Goal: Task Accomplishment & Management: Manage account settings

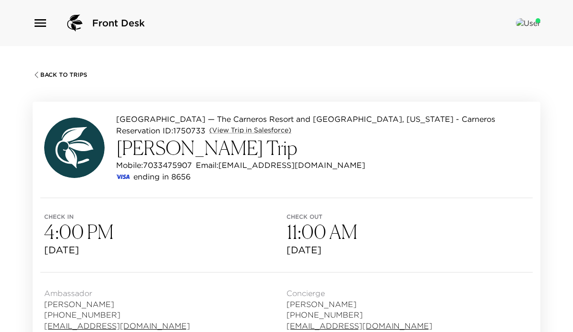
scroll to position [807, 0]
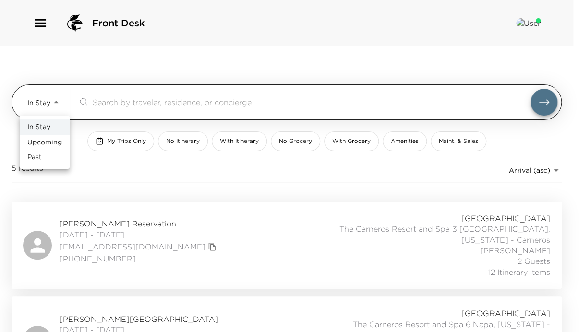
click at [52, 96] on body "Front Desk In Stay In-Stay ​ My Trips Only No Itinerary With Itinerary No Groce…" at bounding box center [289, 166] width 579 height 332
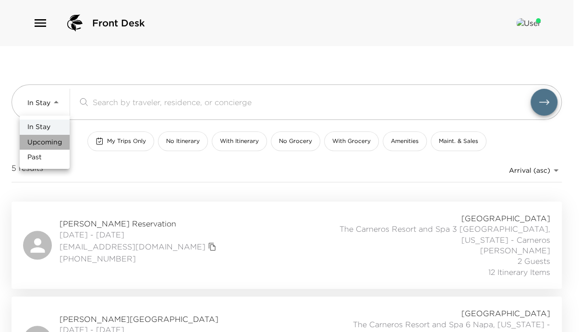
click at [52, 142] on span "Upcoming" at bounding box center [44, 143] width 35 height 10
type input "Upcoming"
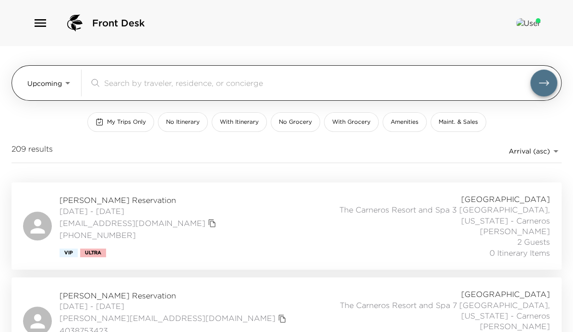
click at [107, 88] on input "search" at bounding box center [317, 82] width 426 height 11
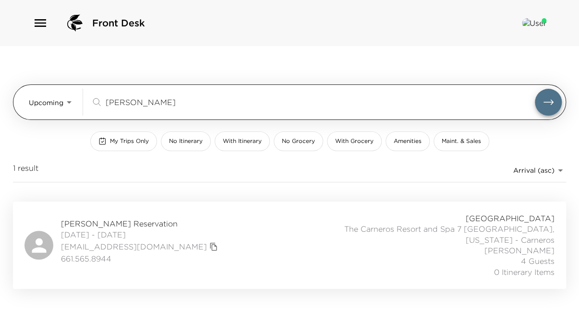
type input "aldo"
click at [535, 89] on button "submit" at bounding box center [548, 102] width 27 height 27
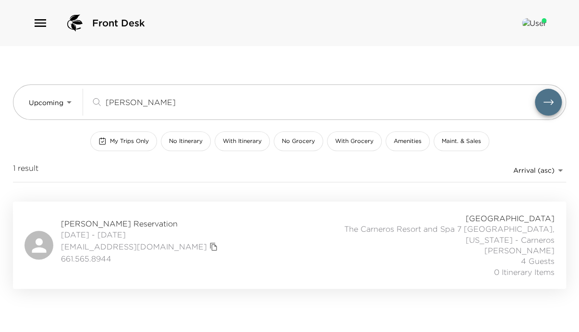
click at [204, 230] on div "Ruby Risi Reservation 10/12/2025 - 10/15/2025 arubyco@gmail.com 661.565.8944 Ca…" at bounding box center [289, 245] width 530 height 64
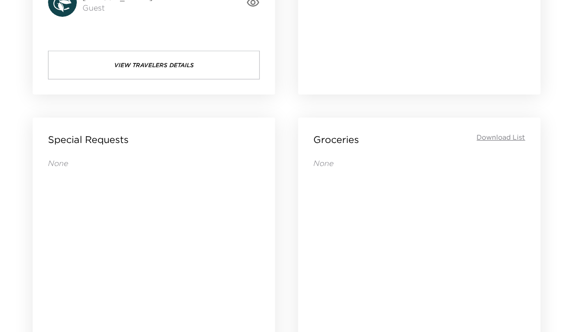
scroll to position [700, 0]
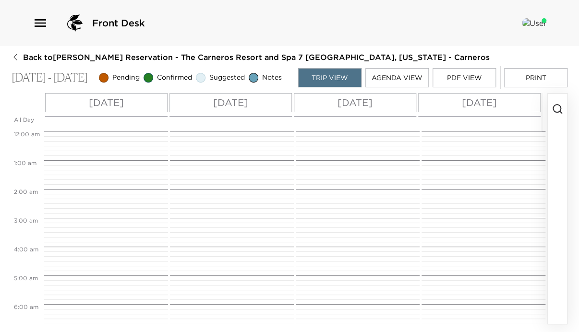
scroll to position [230, 0]
click at [555, 115] on icon "button" at bounding box center [558, 109] width 12 height 12
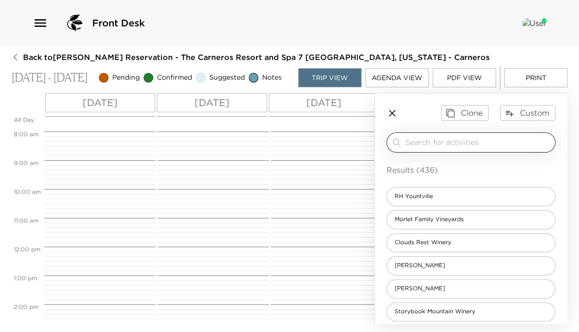
click at [485, 148] on input "search" at bounding box center [478, 142] width 146 height 11
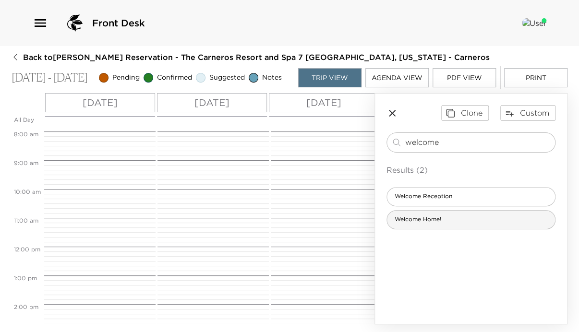
type input "welcome"
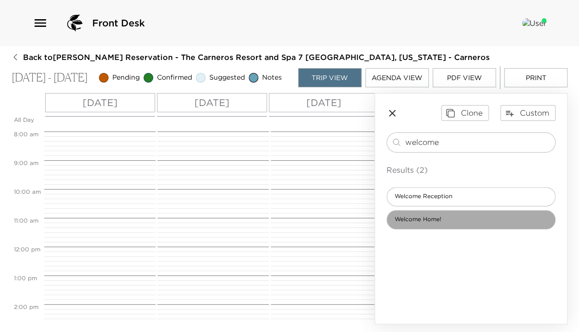
click at [432, 224] on span "Welcome Home!" at bounding box center [418, 220] width 62 height 8
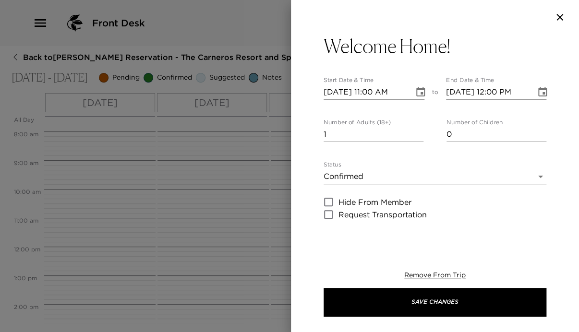
type textarea "Check-in is at 4:00 PM. Please make your way to the resort’s main lobby to pick…"
click at [372, 90] on input "10/12/2025 11:00 AM" at bounding box center [366, 91] width 84 height 15
type input "10/12/2025 04:00 PM"
type input "10/12/2025 05:00 PM"
type input "10/12/2025 04:00 PM"
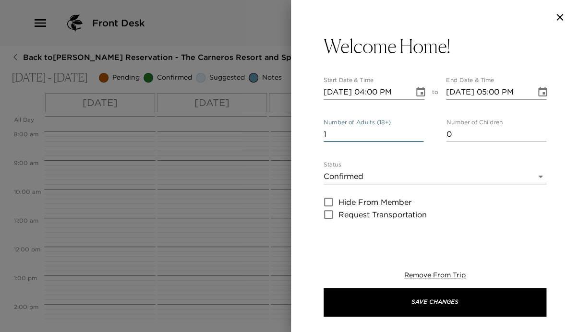
drag, startPoint x: 347, startPoint y: 137, endPoint x: 297, endPoint y: 137, distance: 49.4
click at [297, 137] on div "Welcome Home! Start Date & Time 10/12/2025 04:00 PM to End Date & Time 10/12/20…" at bounding box center [435, 137] width 288 height 205
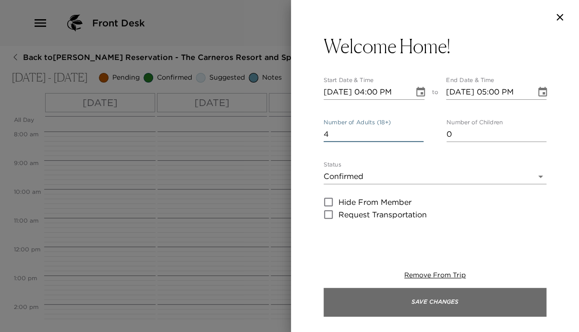
type input "4"
click at [457, 294] on button "Save Changes" at bounding box center [435, 302] width 223 height 29
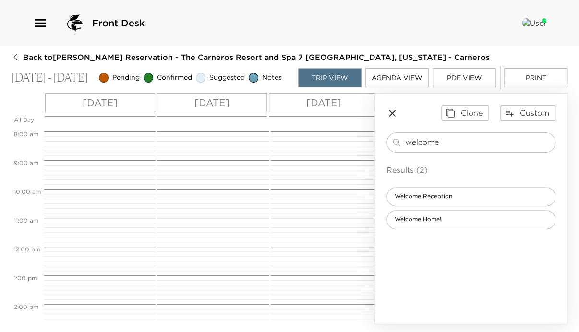
drag, startPoint x: 443, startPoint y: 145, endPoint x: 364, endPoint y: 143, distance: 78.8
click at [364, 143] on div "All Day Sun 10/12 Mon 10/13 Tue 10/14 Wed 10/15 12:00 AM 1:00 AM 2:00 AM 3:00 A…" at bounding box center [290, 208] width 556 height 231
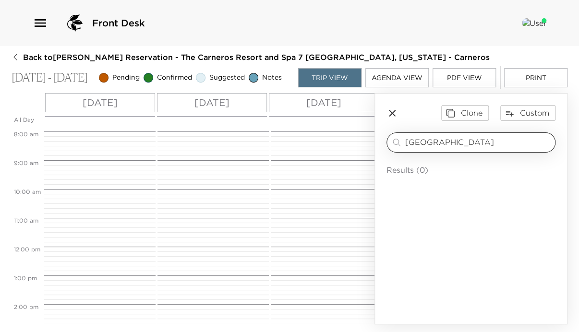
type input "napa airport"
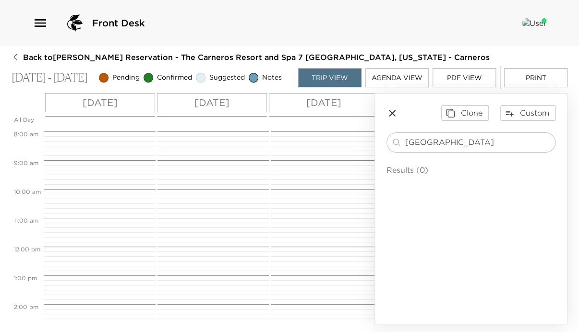
drag, startPoint x: 473, startPoint y: 139, endPoint x: 333, endPoint y: 152, distance: 140.7
click at [346, 144] on div "All Day Sun 10/12 Mon 10/13 Tue 10/14 Wed 10/15 12:00 AM 1:00 AM 2:00 AM 3:00 A…" at bounding box center [290, 208] width 556 height 231
click at [390, 115] on icon "button" at bounding box center [392, 113] width 7 height 7
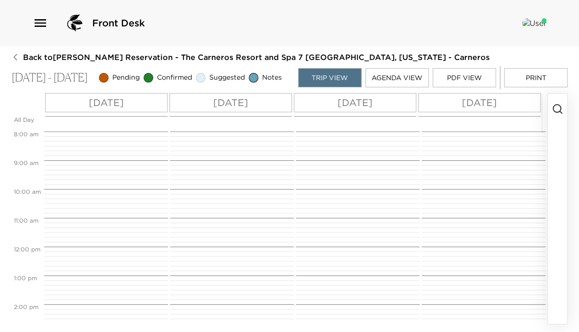
click at [558, 110] on circle "button" at bounding box center [557, 109] width 8 height 8
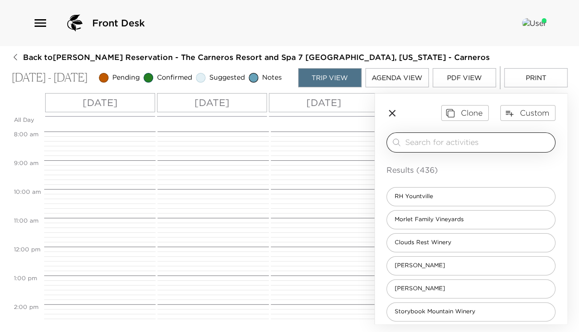
click at [482, 144] on input "search" at bounding box center [478, 142] width 146 height 11
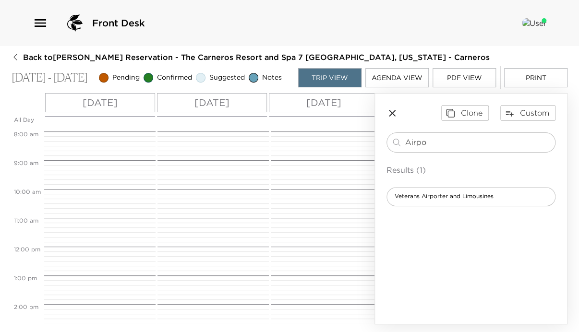
type input "Airpo"
click at [393, 118] on icon "button" at bounding box center [392, 114] width 12 height 12
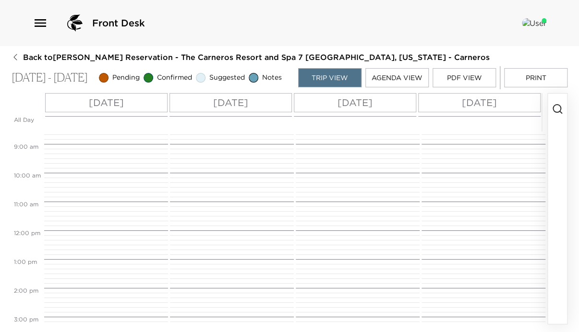
scroll to position [192, 0]
click at [556, 111] on icon "button" at bounding box center [558, 109] width 12 height 12
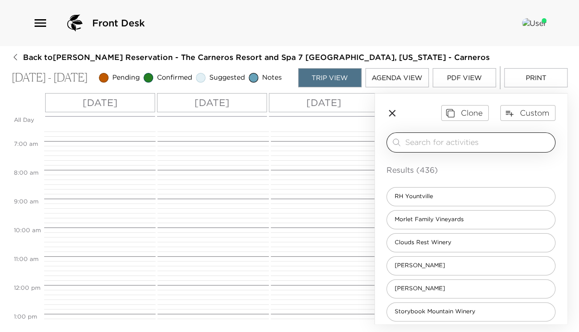
click at [509, 148] on input "search" at bounding box center [478, 142] width 146 height 11
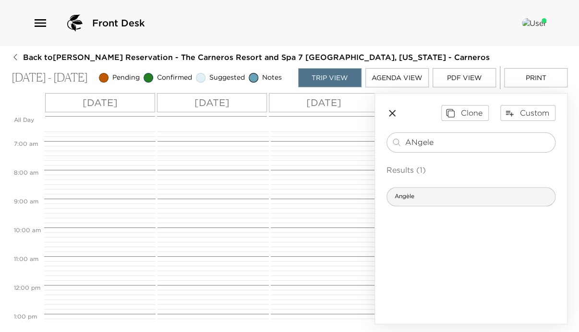
type input "ANgele"
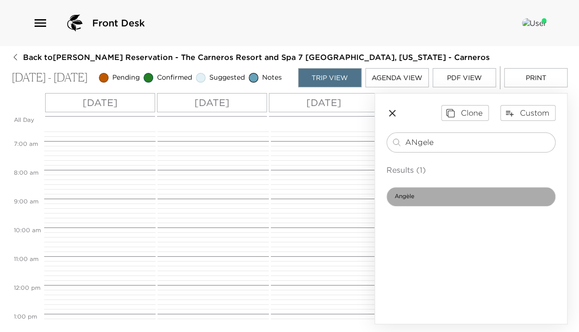
click at [404, 200] on span "Angèle" at bounding box center [404, 197] width 35 height 8
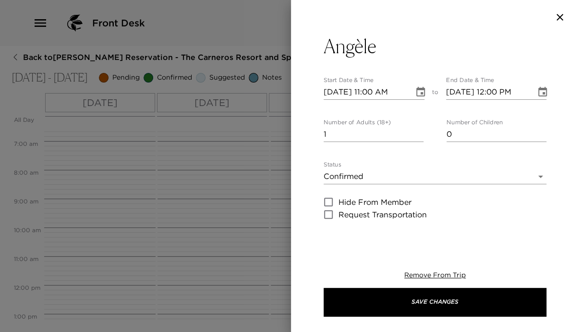
type textarea "Angèle brings the simple cuisine and warm hospitality of the French countryside…"
click at [373, 92] on input "10/12/2025 11:00 AM" at bounding box center [366, 91] width 84 height 15
type input "10/12/2025 01:00 PM"
type input "10/12/2025 02:00 PM"
type input "10/12/2025 01:00 PM"
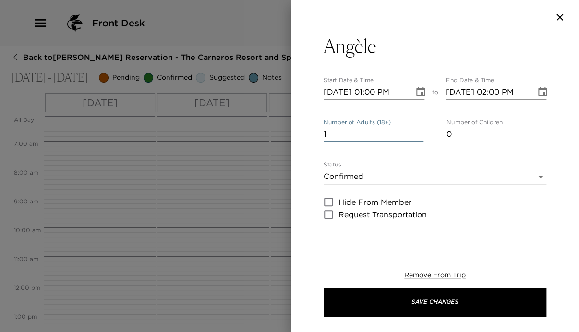
drag, startPoint x: 346, startPoint y: 135, endPoint x: 307, endPoint y: 135, distance: 38.4
click at [307, 135] on div "Angèle Start Date & Time 10/12/2025 01:00 PM to End Date & Time 10/12/2025 02:0…" at bounding box center [435, 137] width 288 height 205
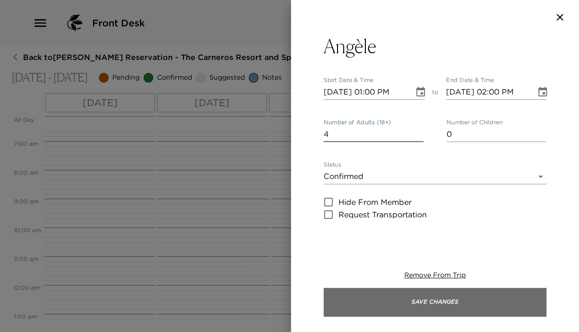
type input "4"
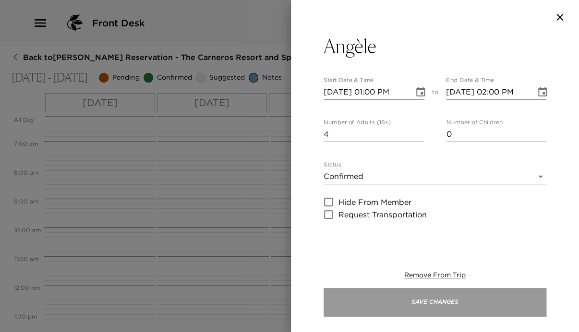
click at [469, 298] on button "Save Changes" at bounding box center [435, 302] width 223 height 29
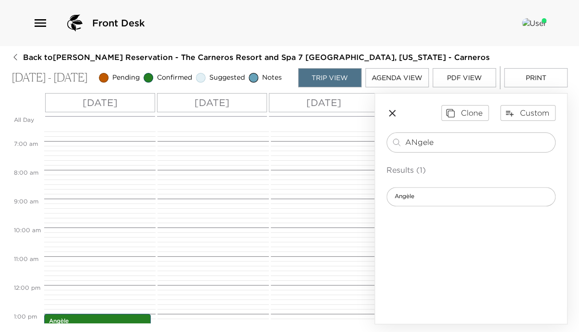
drag, startPoint x: 437, startPoint y: 149, endPoint x: 379, endPoint y: 150, distance: 57.6
click at [379, 150] on div "Clone Custom ANgele ​ Results (1) Angèle" at bounding box center [471, 156] width 192 height 124
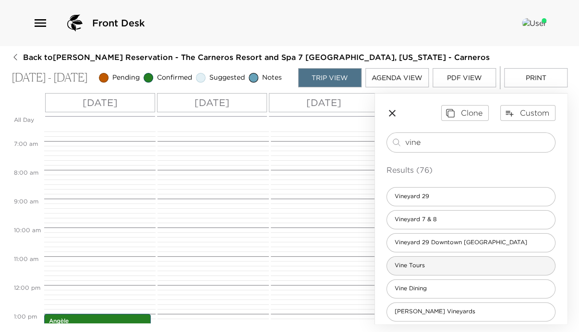
type input "vine"
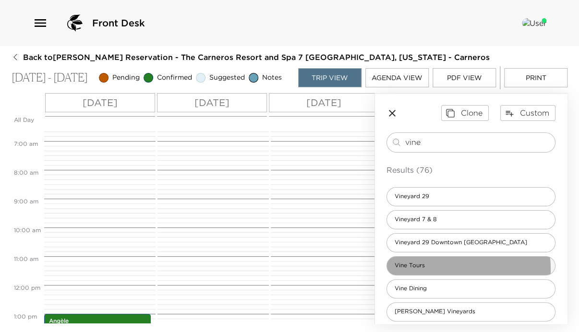
click at [442, 273] on div "Vine Tours" at bounding box center [470, 265] width 169 height 19
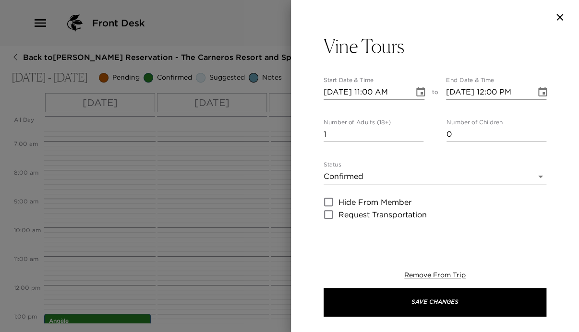
type textarea "A dedicated driver will contact you the day prior to confirm your pick up time …"
type textarea "$145 - per hour inclusive (includes gratuity, tax, fuel, and fees). Six-hour mi…"
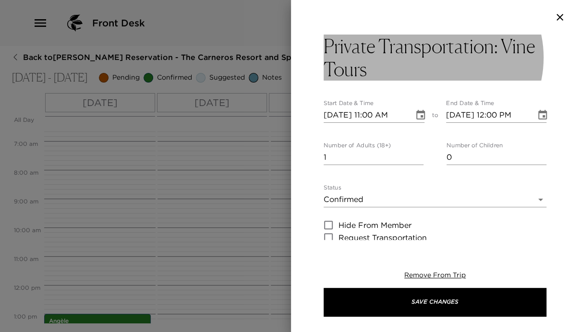
click at [453, 46] on h3 "Private Transportation: Vine Tours" at bounding box center [435, 58] width 223 height 46
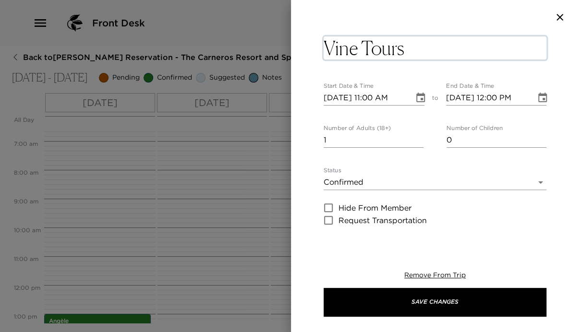
drag, startPoint x: 500, startPoint y: 47, endPoint x: 282, endPoint y: 52, distance: 218.0
click at [409, 53] on textarea "Vine Tours" at bounding box center [435, 47] width 223 height 23
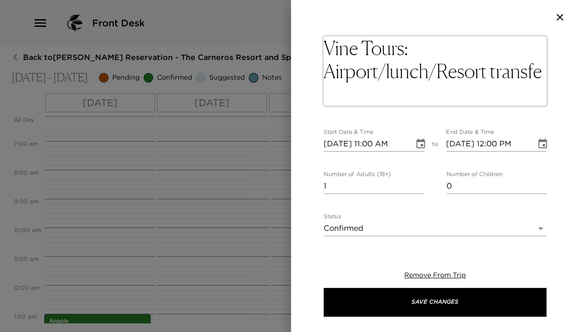
type textarea "Vine Tours: Airport/lunch/Resort transfer"
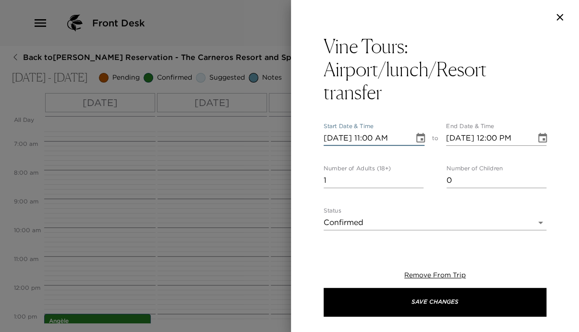
click at [370, 145] on input "10/12/2025 11:00 AM" at bounding box center [366, 138] width 84 height 15
type input "10/12/2025 12:00 PM"
click at [502, 136] on input "10/12/2025 12:00 PM" at bounding box center [488, 138] width 84 height 15
type input "10/12/2025 12:30 PM"
drag, startPoint x: 355, startPoint y: 182, endPoint x: 285, endPoint y: 185, distance: 70.1
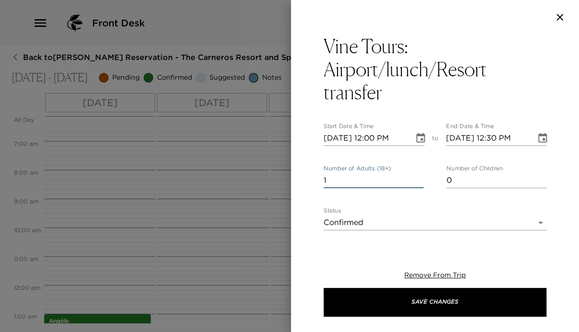
click at [285, 185] on div "Vine Tours: Airport/lunch/Resort transfer Start Date & Time 10/12/2025 12:00 PM…" at bounding box center [289, 166] width 579 height 332
type input "4"
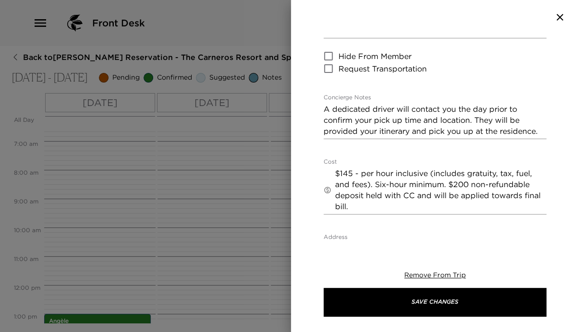
click at [542, 132] on div "Vine Tours: Airport/lunch/Resort transfer Start Date & Time 10/12/2025 12:00 PM…" at bounding box center [435, 137] width 288 height 205
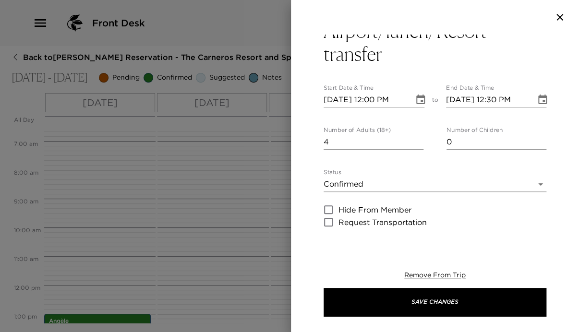
scroll to position [0, 0]
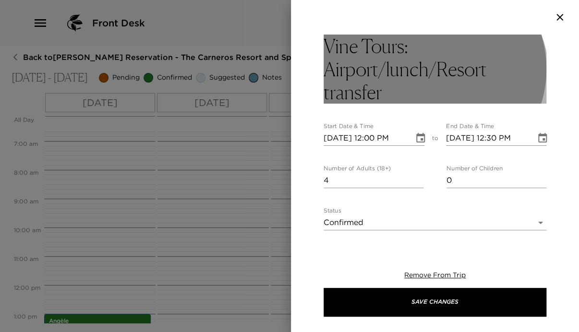
click at [386, 89] on h3 "Vine Tours: Airport/lunch/Resort transfer" at bounding box center [435, 69] width 223 height 69
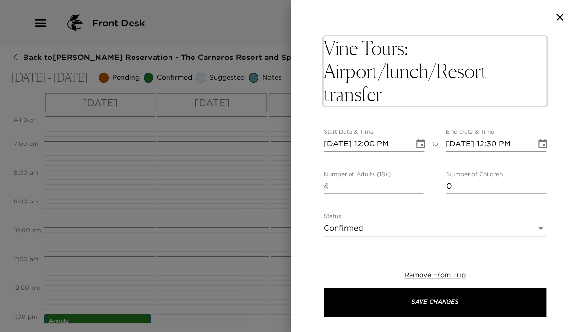
click at [391, 92] on textarea "Vine Tours: Airport/lunch/Resort transfer" at bounding box center [435, 70] width 223 height 69
click at [414, 50] on textarea "Vine Tours: Airport/lunch/Resort transfer" at bounding box center [435, 70] width 223 height 69
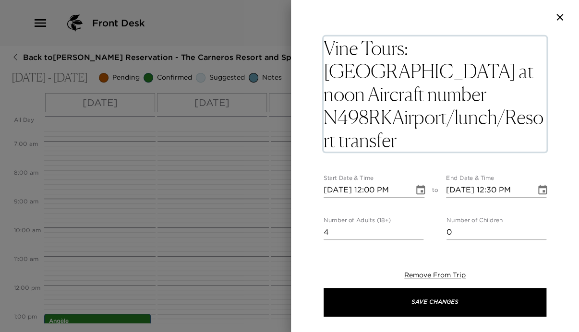
drag, startPoint x: 392, startPoint y: 118, endPoint x: 455, endPoint y: 137, distance: 66.4
click at [455, 137] on textarea "Vine Tours: Napa County Airport at noon Aircraft number N498RKAirport/lunch/Res…" at bounding box center [435, 93] width 223 height 115
type textarea "Vine Tours: Napa County Airport at noon Aircraft number N498RK"
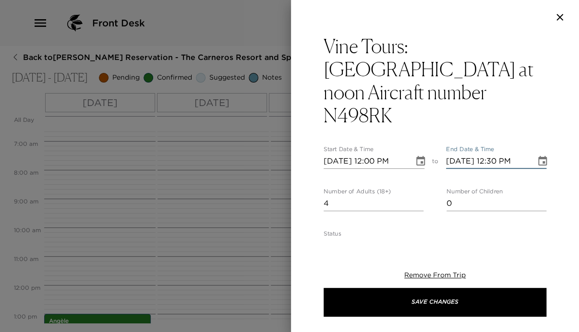
click at [492, 154] on input "10/12/2025 12:30 PM" at bounding box center [488, 161] width 84 height 15
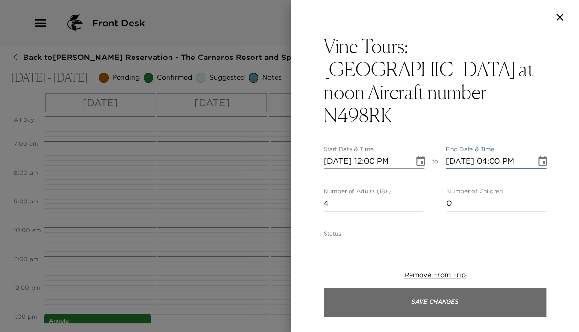
type input "10/12/2025 04:00 PM"
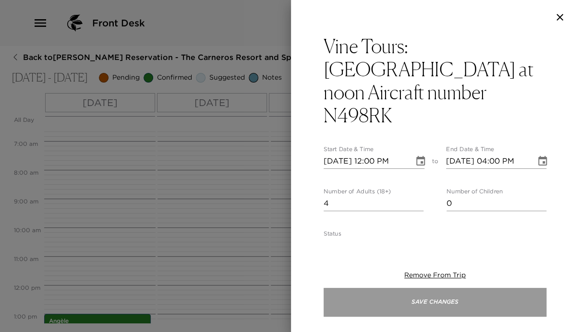
click at [482, 302] on button "Save Changes" at bounding box center [435, 302] width 223 height 29
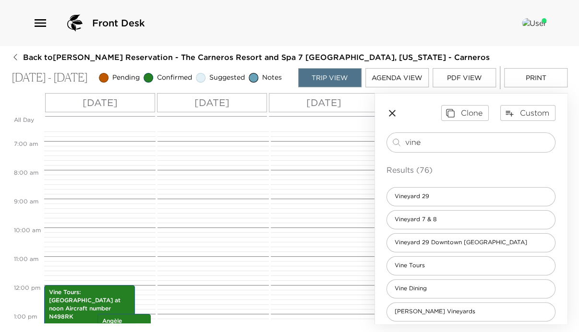
click at [393, 117] on icon "button" at bounding box center [392, 113] width 7 height 7
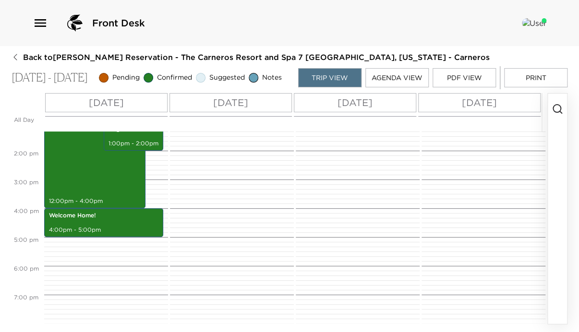
scroll to position [307, 0]
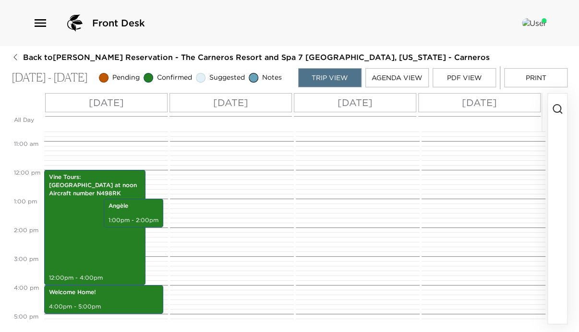
click at [559, 113] on icon "button" at bounding box center [558, 109] width 12 height 12
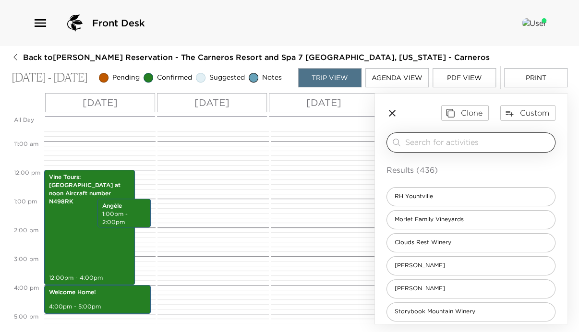
click at [506, 145] on input "search" at bounding box center [478, 142] width 146 height 11
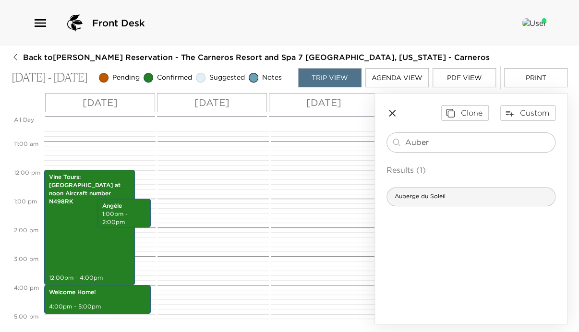
type input "Auber"
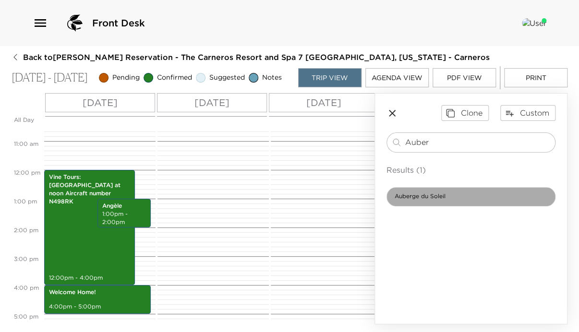
click at [464, 205] on div "Auberge du Soleil" at bounding box center [470, 196] width 169 height 19
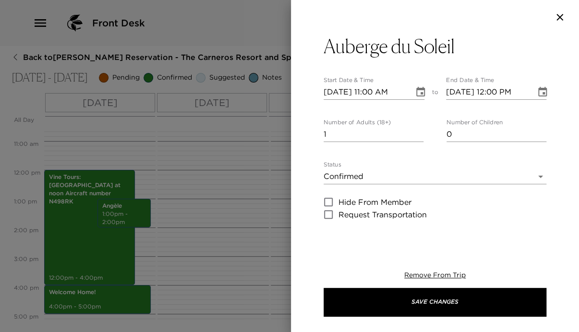
type textarea "The "Inn of the Sun", has maintained its legacy as a culinary destination. Exec…"
click at [419, 88] on icon "Choose date, selected date is Oct 12, 2025" at bounding box center [420, 92] width 9 height 10
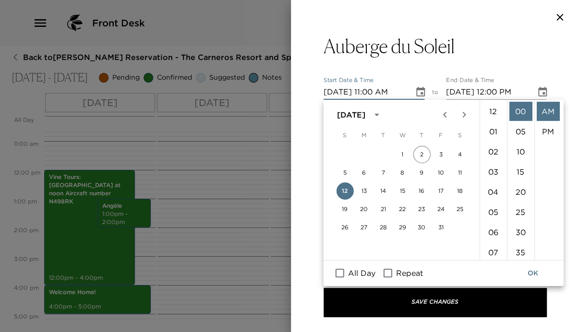
scroll to position [221, 0]
click at [365, 189] on button "13" at bounding box center [363, 190] width 17 height 17
type input "10/13/2025 11:00 AM"
type input "10/13/2025 12:00 PM"
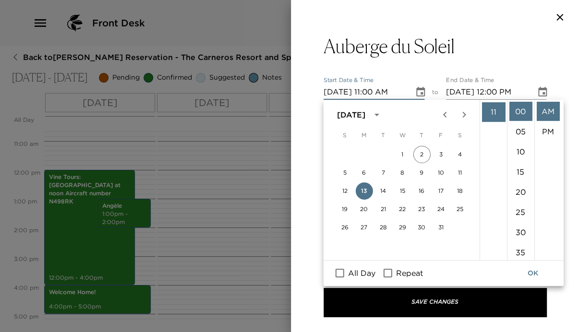
click at [371, 92] on input "10/13/2025 11:00 AM" at bounding box center [366, 91] width 84 height 15
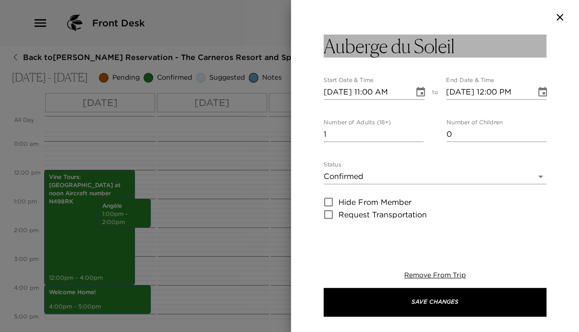
click at [461, 47] on button "Auberge du Soleil" at bounding box center [435, 46] width 223 height 23
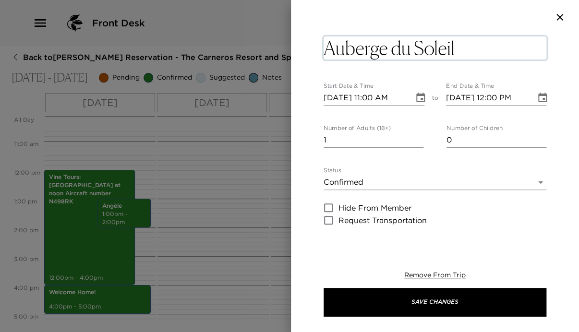
click at [458, 48] on textarea "Auberge du Soleil" at bounding box center [435, 47] width 223 height 23
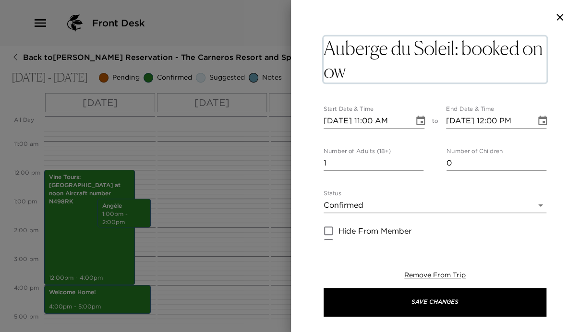
type textarea "Auberge du Soleil: booked on own"
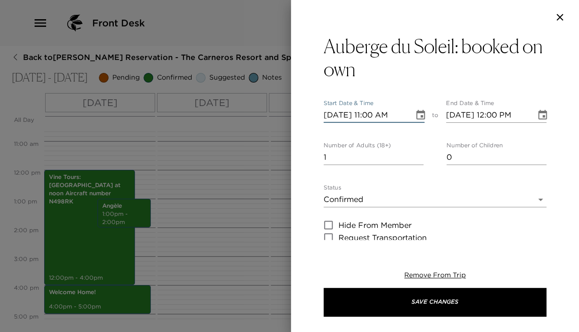
click at [369, 120] on input "10/13/2025 11:00 AM" at bounding box center [366, 115] width 84 height 15
type input "10/13/2025 11:30 AM"
click at [490, 113] on input "10/13/2025 12:00 PM" at bounding box center [488, 115] width 84 height 15
type input "10/13/2025 01:00 PM"
drag, startPoint x: 364, startPoint y: 161, endPoint x: 267, endPoint y: 159, distance: 97.0
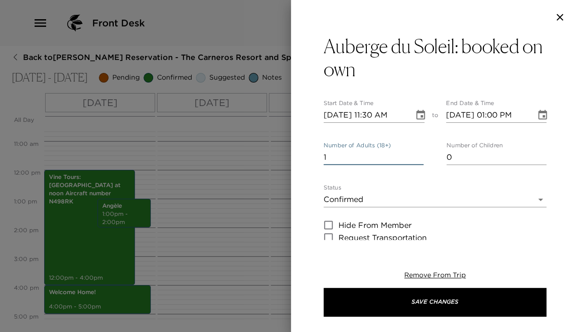
click at [267, 159] on div "Auberge du Soleil: booked on own Start Date & Time 10/13/2025 11:30 AM to End D…" at bounding box center [289, 166] width 579 height 332
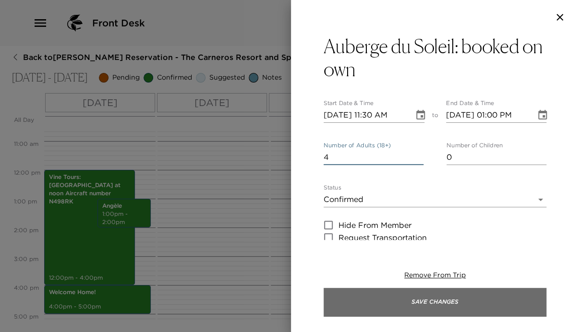
type input "4"
click at [483, 302] on button "Save Changes" at bounding box center [435, 302] width 223 height 29
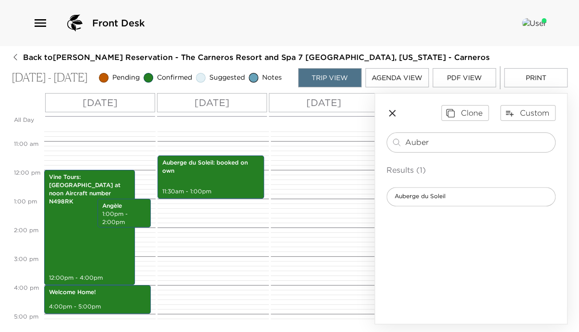
drag, startPoint x: 440, startPoint y: 144, endPoint x: 378, endPoint y: 149, distance: 61.7
click at [378, 149] on div "Clone Custom Auber ​ Results (1) Auberge du Soleil" at bounding box center [471, 156] width 192 height 124
type input "Darioush"
click at [433, 200] on span "Darioush Winery" at bounding box center [418, 197] width 62 height 8
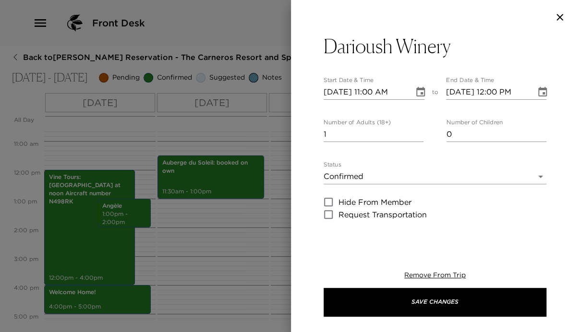
type textarea "Darioush Winery was founded by Iranian born, Darioush Khaledi and his wife Shah…"
type textarea "$150 - /person (complimentary for up to six Exclusive guests annually)"
click at [418, 92] on icon "Choose date, selected date is Oct 12, 2025" at bounding box center [421, 92] width 12 height 12
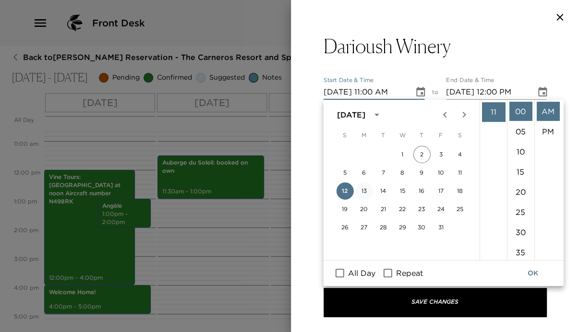
click at [364, 190] on button "13" at bounding box center [363, 190] width 17 height 17
type input "10/13/2025 11:00 AM"
type input "10/13/2025 12:00 PM"
click at [370, 92] on input "10/13/2025 11:00 AM" at bounding box center [366, 91] width 84 height 15
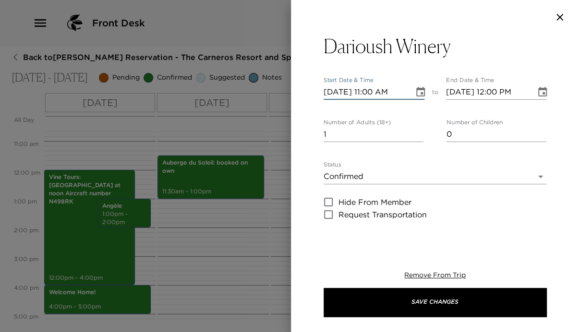
click at [370, 92] on input "10/13/2025 11:00 AM" at bounding box center [366, 91] width 84 height 15
type input "10/13/2025 01:00 PM"
type input "10/13/2025 02:00 PM"
type input "10/13/2025 01:00 PM"
drag, startPoint x: 358, startPoint y: 136, endPoint x: 303, endPoint y: 130, distance: 54.7
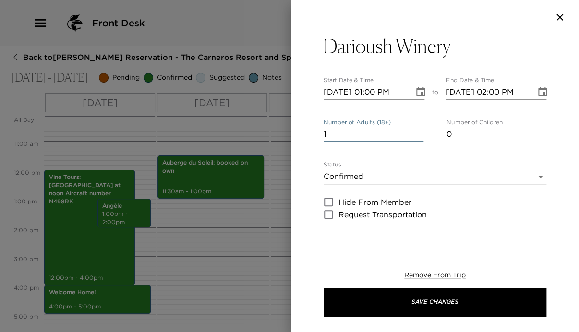
click at [303, 130] on div "Darioush Winery Start Date & Time 10/13/2025 01:00 PM to End Date & Time 10/13/…" at bounding box center [435, 137] width 288 height 205
type input "4"
click at [362, 177] on body "Front Desk Back to Ruby Risi Reservation - The Carneros Resort and Spa 7 Napa, …" at bounding box center [289, 166] width 579 height 332
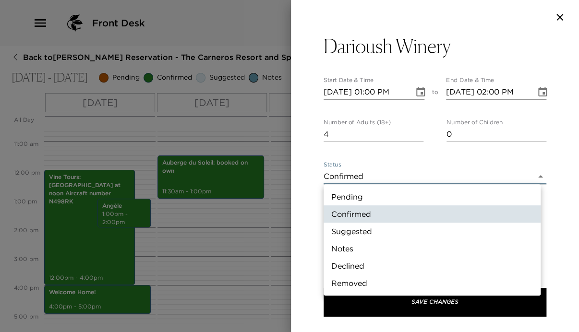
click at [354, 193] on li "Pending" at bounding box center [432, 196] width 217 height 17
type input "Pending"
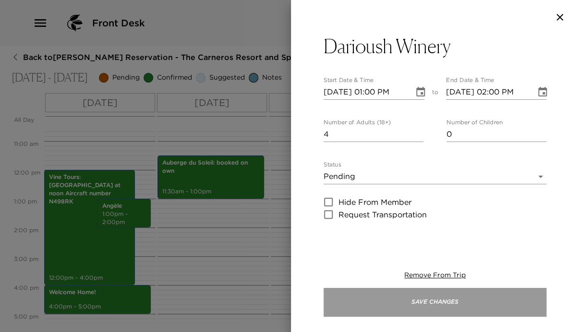
click at [480, 297] on button "Save Changes" at bounding box center [435, 302] width 223 height 29
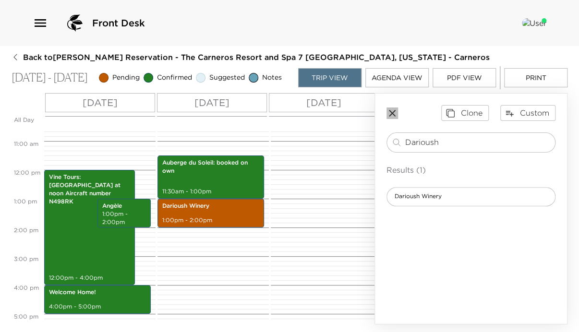
click at [391, 116] on icon "button" at bounding box center [392, 113] width 7 height 7
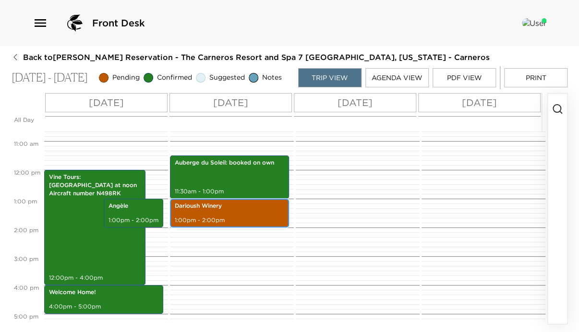
click at [234, 219] on div "Darioush Winery 1:00pm - 2:00pm" at bounding box center [229, 213] width 113 height 26
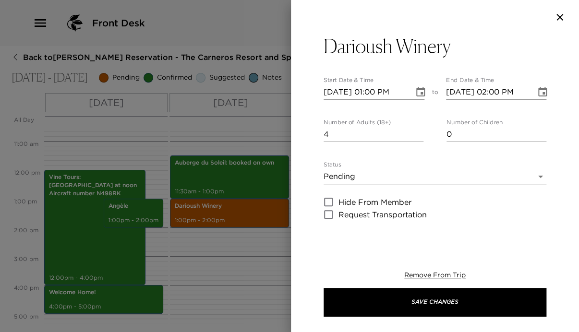
click at [495, 91] on input "10/13/2025 02:00 PM" at bounding box center [488, 91] width 84 height 15
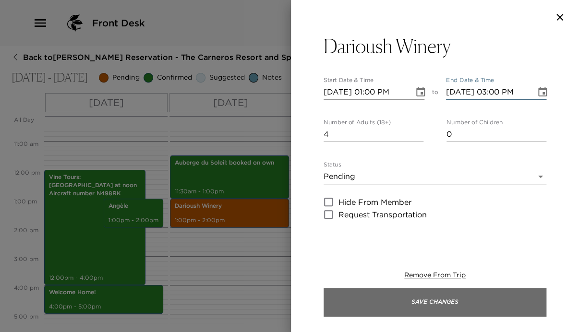
type input "10/13/2025 03:00 PM"
click at [503, 296] on button "Save Changes" at bounding box center [435, 302] width 223 height 29
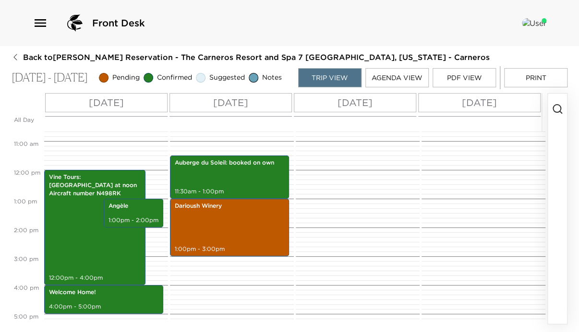
click at [553, 109] on icon "button" at bounding box center [558, 109] width 12 height 12
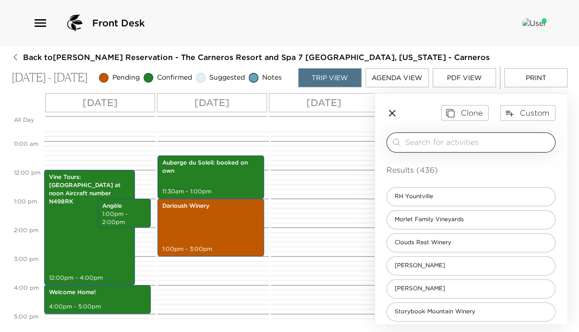
click at [522, 148] on input "search" at bounding box center [478, 142] width 146 height 11
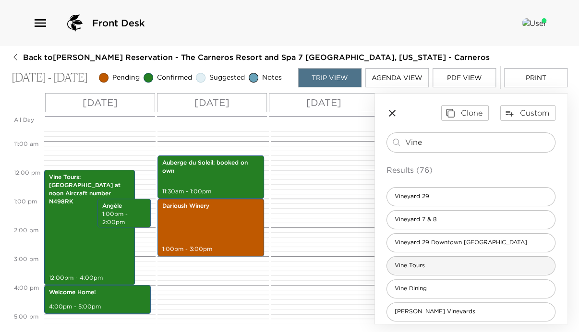
type input "Vine"
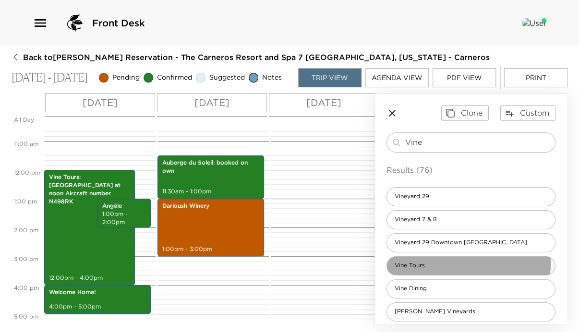
click at [453, 267] on div "Vine Tours" at bounding box center [470, 265] width 169 height 19
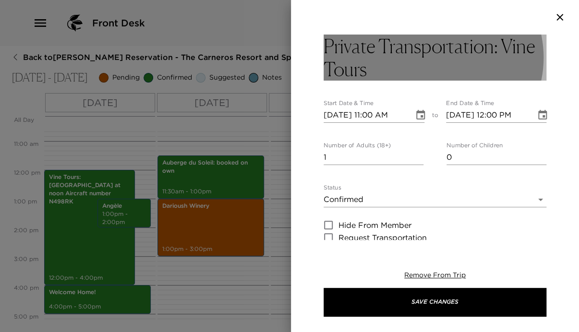
click at [487, 47] on h3 "Private Transportation: Vine Tours" at bounding box center [435, 58] width 223 height 46
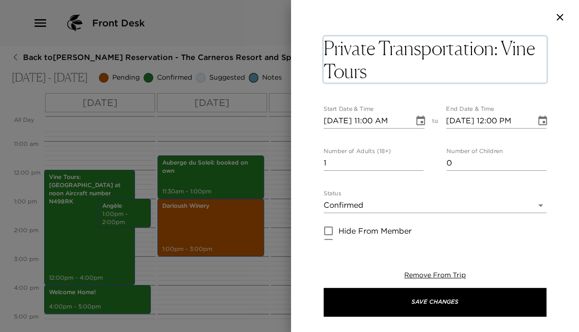
type textarea "Vine Tours"
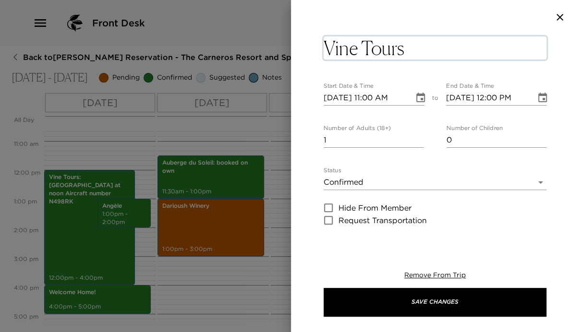
drag, startPoint x: 500, startPoint y: 46, endPoint x: 314, endPoint y: 57, distance: 186.1
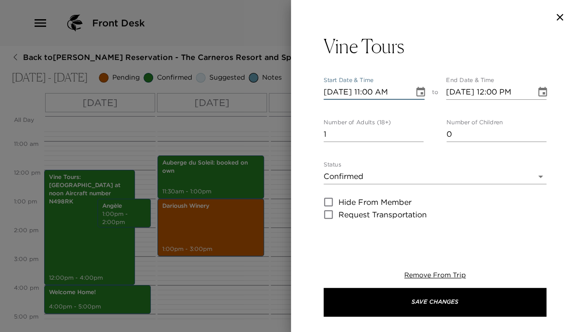
click at [339, 95] on input "10/12/2025 11:00 AM" at bounding box center [366, 91] width 84 height 15
type input "10/01/2025 11:00 AM"
type input "10/01/2025 12:00 PM"
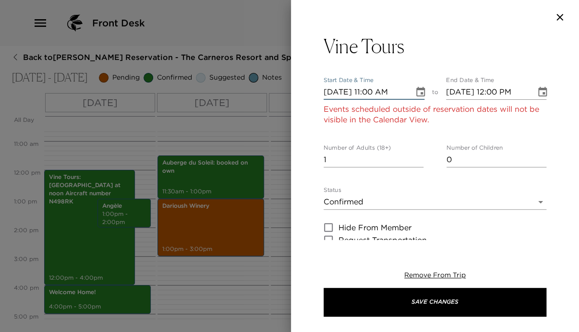
type input "10/13/2025 11:00 AM"
type input "10/13/2025 12:00 PM"
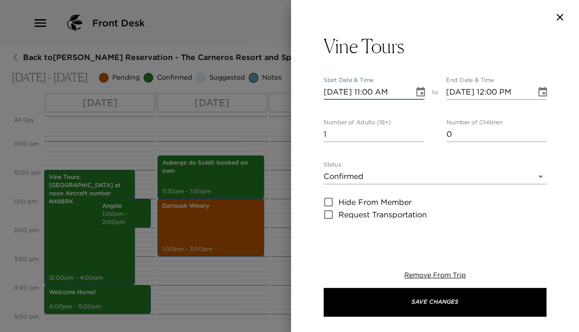
type input "10/13/2025 11:00 AM"
click at [488, 92] on input "10/13/2025 12:00 PM" at bounding box center [488, 91] width 84 height 15
type input "10/13/2025 05:00 PM"
drag, startPoint x: 326, startPoint y: 136, endPoint x: 296, endPoint y: 136, distance: 29.8
click at [296, 136] on div "Vine Tours Start Date & Time 10/13/2025 11:00 AM to End Date & Time 10/13/2025 …" at bounding box center [435, 137] width 288 height 205
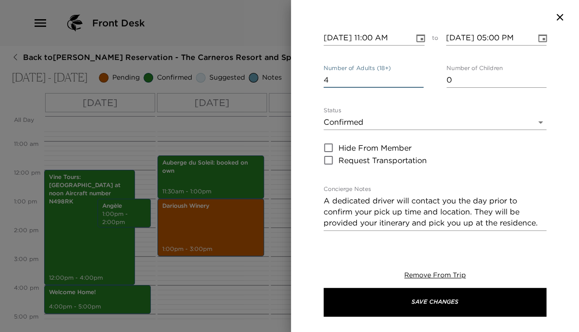
scroll to position [154, 0]
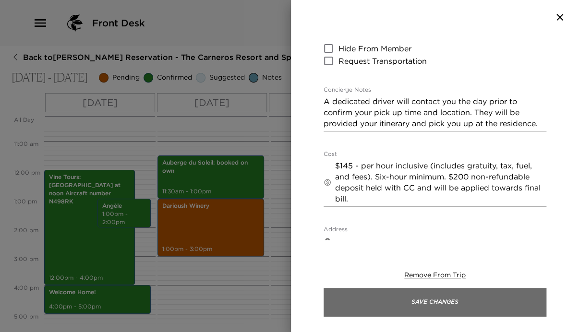
type input "4"
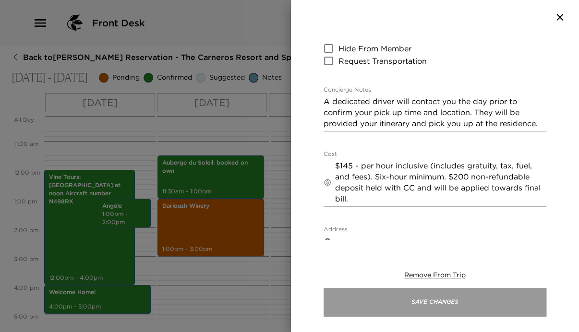
click at [498, 296] on button "Save Changes" at bounding box center [435, 302] width 223 height 29
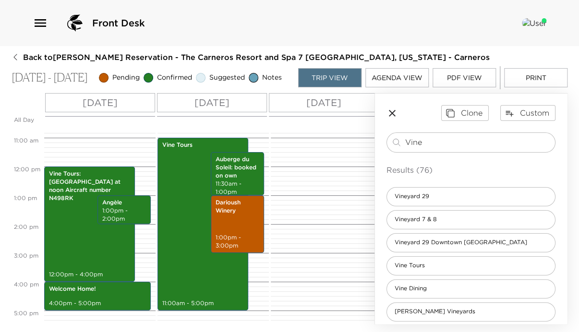
scroll to position [307, 0]
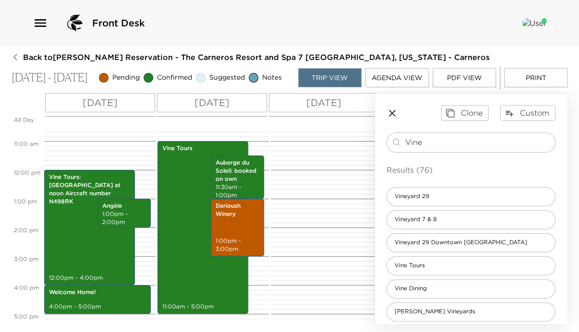
drag, startPoint x: 436, startPoint y: 148, endPoint x: 367, endPoint y: 145, distance: 68.8
click at [371, 143] on div "All Day Sun 10/12 Mon 10/13 Tue 10/14 Wed 10/15 12:00 AM 1:00 AM 2:00 AM 3:00 A…" at bounding box center [290, 208] width 556 height 231
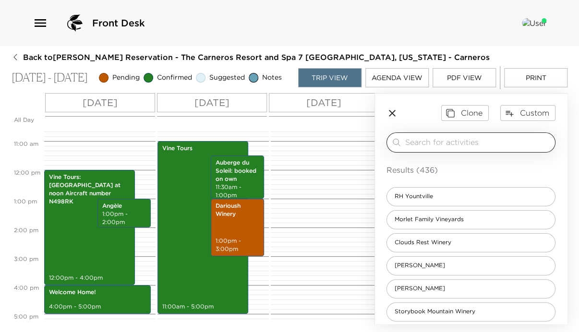
click at [444, 148] on input "search" at bounding box center [478, 142] width 146 height 11
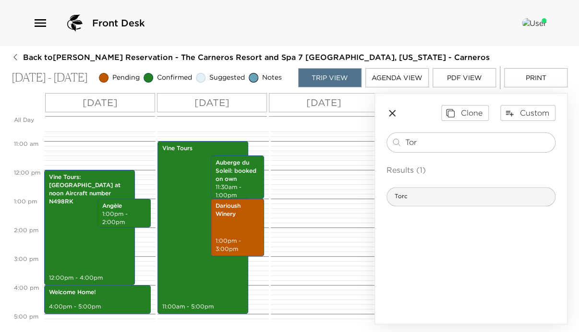
type input "Tor"
click at [418, 204] on div "Torc" at bounding box center [470, 196] width 169 height 19
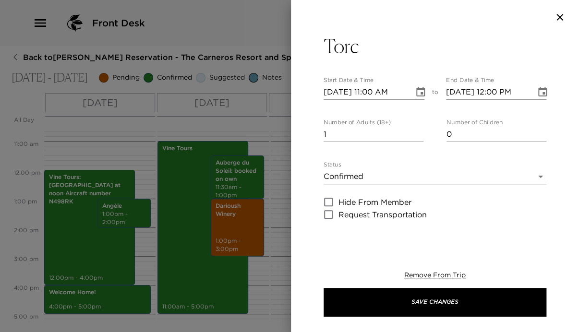
type textarea "Torc is a sophisticated yet relaxed evening that features Farm-to-Table Contemp…"
type textarea "$25 - per person deposit held w/cc"
click at [419, 90] on icon "Choose date, selected date is Oct 12, 2025" at bounding box center [420, 92] width 9 height 10
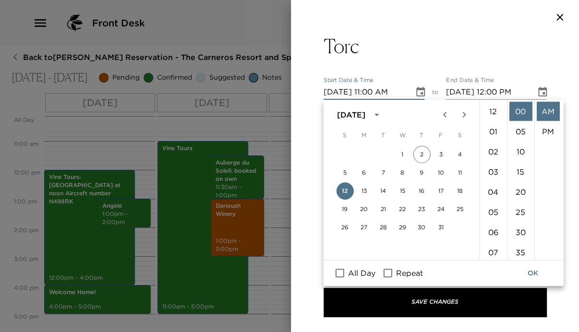
scroll to position [221, 0]
click at [384, 191] on button "14" at bounding box center [382, 190] width 17 height 17
type input "10/14/2025 11:00 AM"
type input "10/14/2025 12:00 PM"
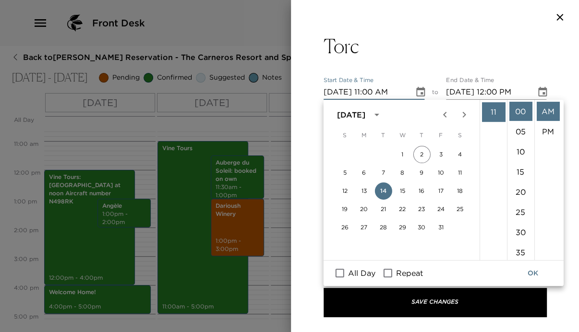
click at [370, 90] on input "10/14/2025 11:00 AM" at bounding box center [366, 91] width 84 height 15
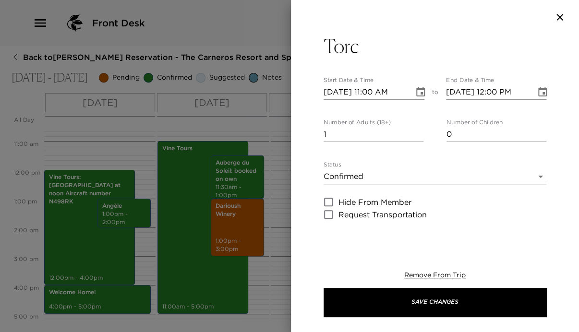
click at [370, 90] on input "10/14/2025 11:00 AM" at bounding box center [366, 91] width 84 height 15
type input "10/14/2025 06:15 PM"
type input "10/14/2025 07:15 PM"
type input "10/14/2025 06:15 PM"
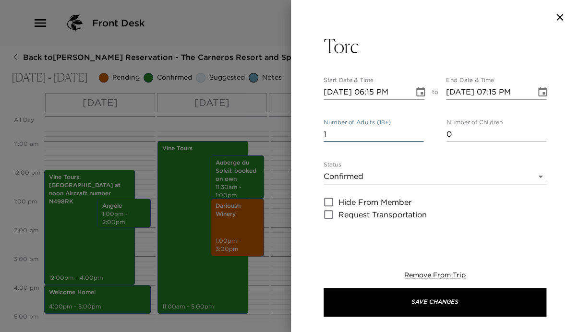
drag, startPoint x: 369, startPoint y: 133, endPoint x: 300, endPoint y: 131, distance: 69.6
click at [300, 131] on div "Torc Start Date & Time 10/14/2025 06:15 PM to End Date & Time 10/14/2025 07:15 …" at bounding box center [435, 137] width 288 height 205
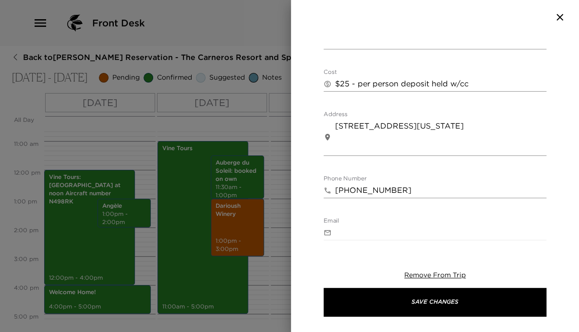
scroll to position [384, 0]
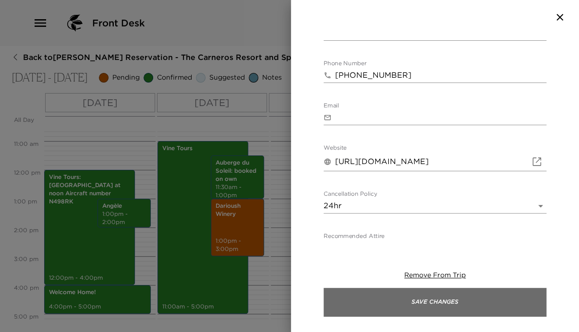
type input "4"
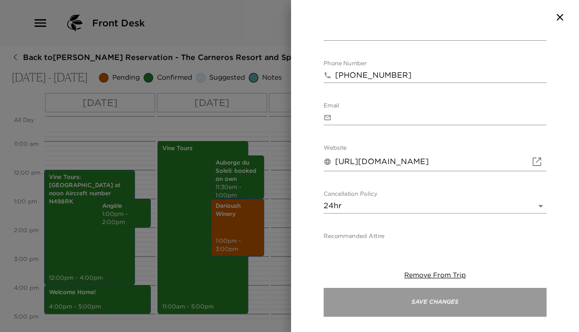
click at [458, 296] on button "Save Changes" at bounding box center [435, 302] width 223 height 29
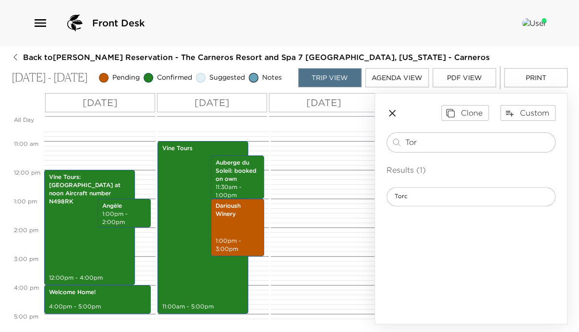
click at [392, 117] on icon "button" at bounding box center [392, 113] width 7 height 7
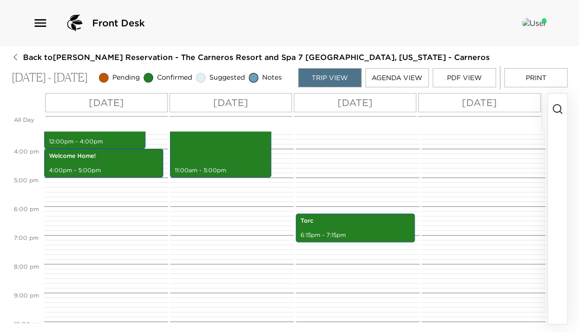
scroll to position [461, 0]
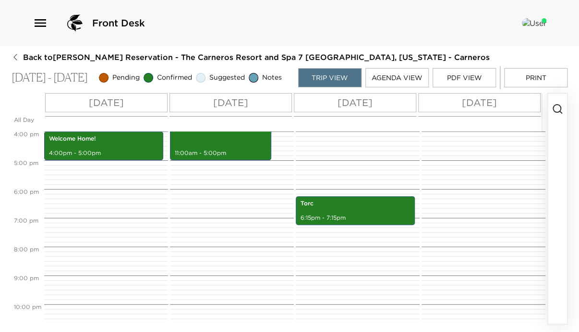
click at [557, 111] on icon "button" at bounding box center [558, 109] width 12 height 12
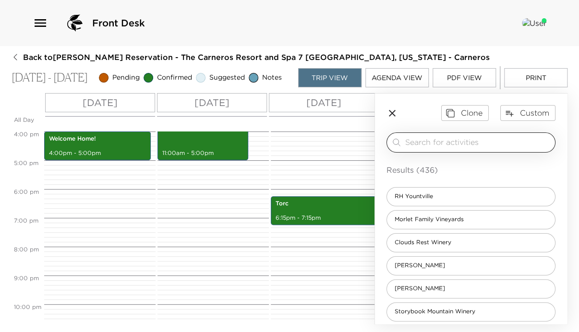
click at [518, 146] on input "search" at bounding box center [478, 142] width 146 height 11
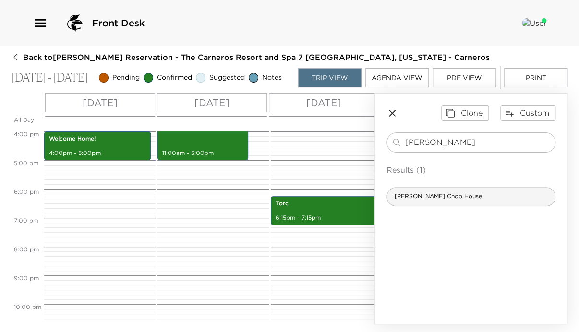
type input "Cole's"
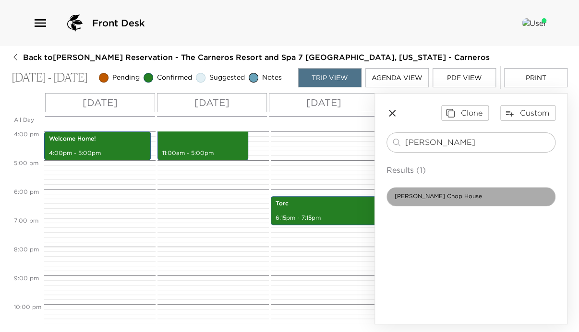
click at [453, 200] on span "Cole's Chop House" at bounding box center [438, 197] width 103 height 8
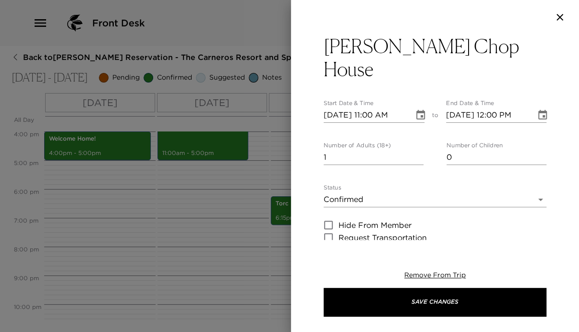
type textarea "Cole's Chop House is a "Classic American Steak House" located in historic downt…"
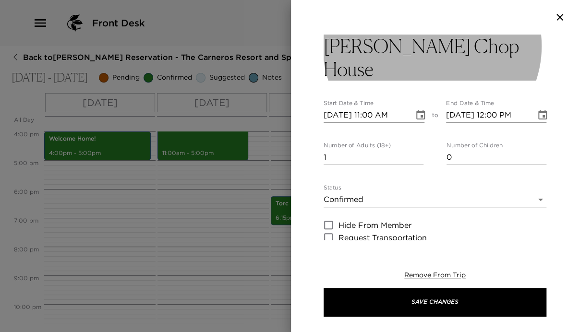
click at [477, 40] on button "Cole's Chop House" at bounding box center [435, 58] width 223 height 46
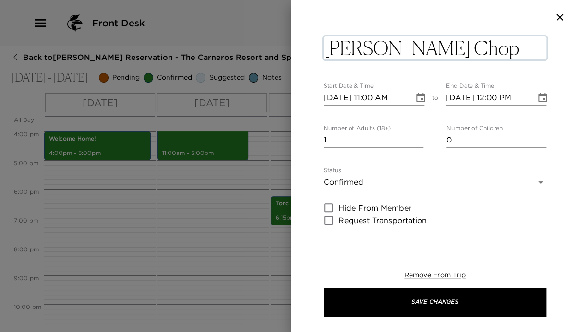
click at [476, 50] on textarea "Cole's Chop House" at bounding box center [435, 47] width 223 height 23
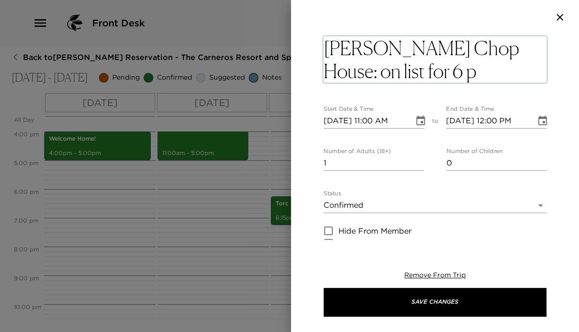
type textarea "Cole's Chop House: on list for 6 pm"
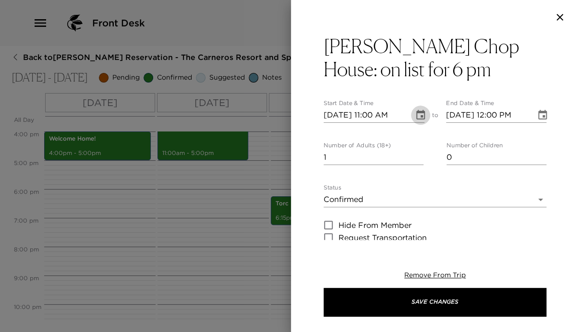
click at [415, 120] on icon "Choose date, selected date is Oct 12, 2025" at bounding box center [421, 115] width 12 height 12
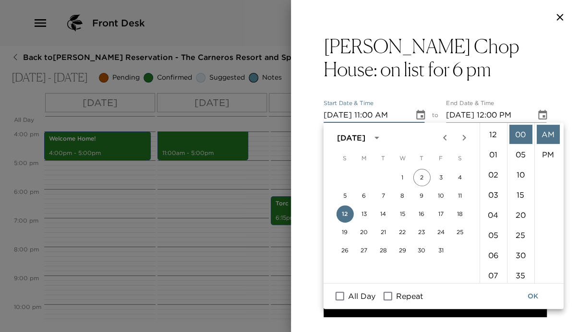
scroll to position [221, 0]
click at [382, 212] on button "14" at bounding box center [382, 213] width 17 height 17
type input "10/14/2025 11:00 AM"
type input "10/14/2025 12:00 PM"
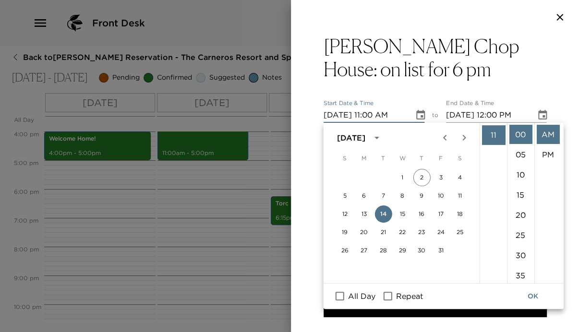
click at [370, 115] on input "10/14/2025 11:00 AM" at bounding box center [366, 115] width 84 height 15
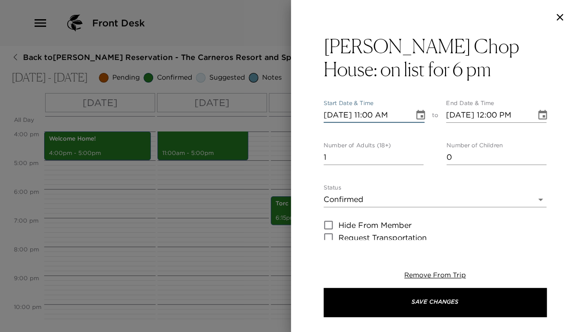
click at [370, 115] on input "10/14/2025 11:00 AM" at bounding box center [366, 115] width 84 height 15
click at [371, 114] on input "10/14/2025 11:00 AM" at bounding box center [366, 115] width 84 height 15
type input "10/14/2025 06:00 PM"
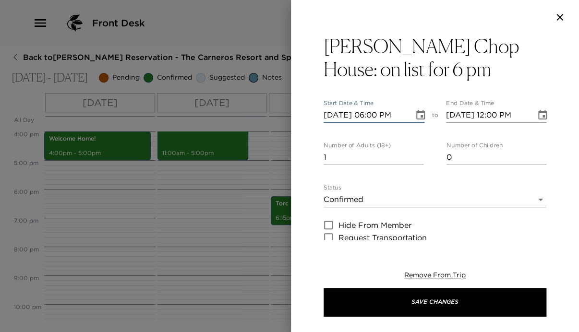
type input "10/14/2025 07:00 PM"
type input "10/14/2025 06:00 PM"
drag, startPoint x: 338, startPoint y: 151, endPoint x: 309, endPoint y: 154, distance: 29.4
click at [309, 154] on div "Cole's Chop House: on list for 6 pm Start Date & Time 10/14/2025 06:00 PM to En…" at bounding box center [435, 137] width 288 height 205
type input "4"
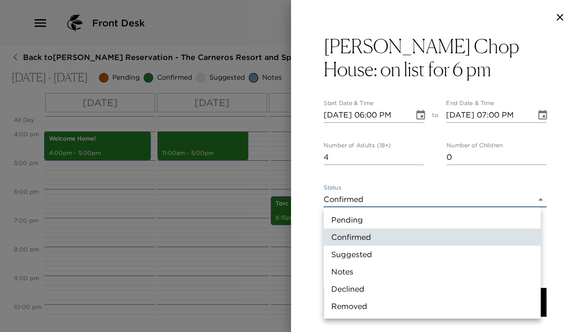
click at [354, 200] on body "Front Desk Back to Ruby Risi Reservation - The Carneros Resort and Spa 7 Napa, …" at bounding box center [289, 166] width 579 height 332
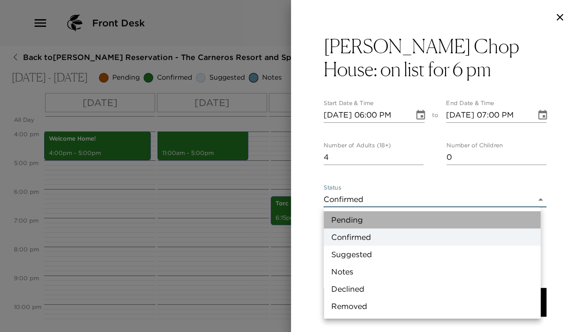
click at [355, 219] on li "Pending" at bounding box center [432, 219] width 217 height 17
type input "Pending"
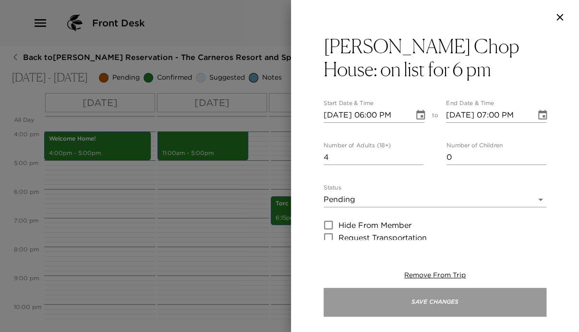
click at [457, 303] on button "Save Changes" at bounding box center [435, 302] width 223 height 29
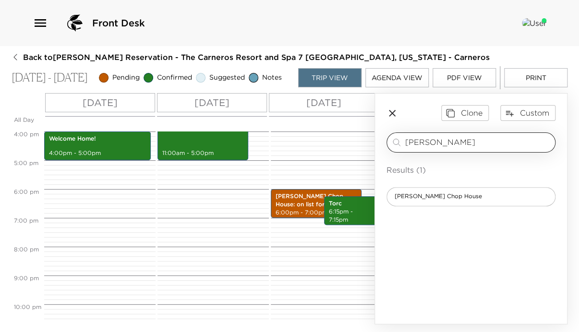
click at [434, 145] on input "Cole's" at bounding box center [478, 142] width 146 height 11
drag, startPoint x: 438, startPoint y: 145, endPoint x: 399, endPoint y: 144, distance: 38.9
click at [399, 144] on div "Cole's ​" at bounding box center [471, 143] width 160 height 12
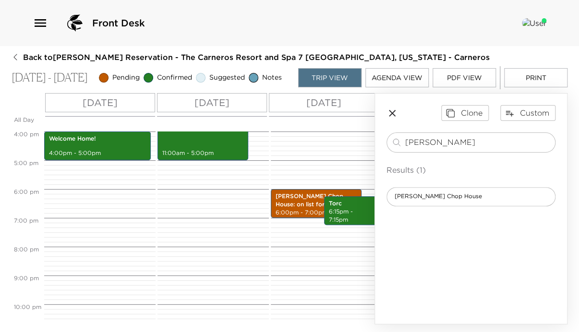
click at [391, 116] on icon "button" at bounding box center [392, 113] width 7 height 7
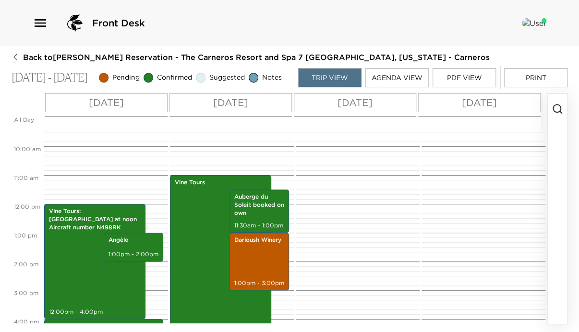
scroll to position [269, 0]
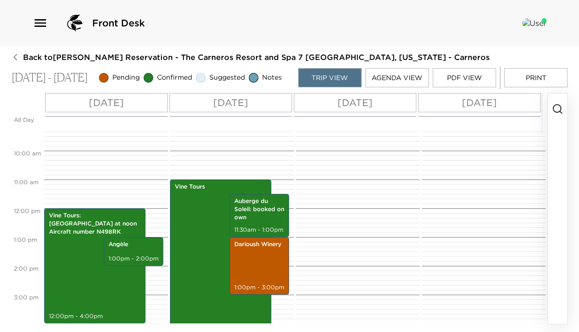
click at [557, 115] on icon "button" at bounding box center [558, 109] width 12 height 12
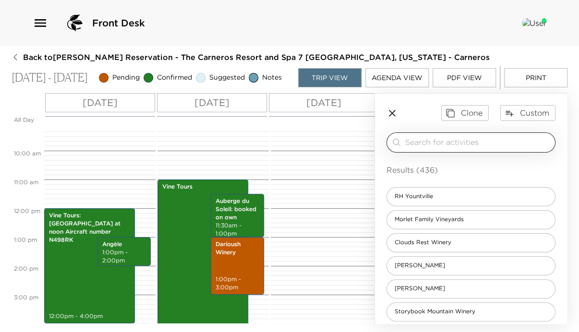
click at [521, 142] on input "search" at bounding box center [478, 142] width 146 height 11
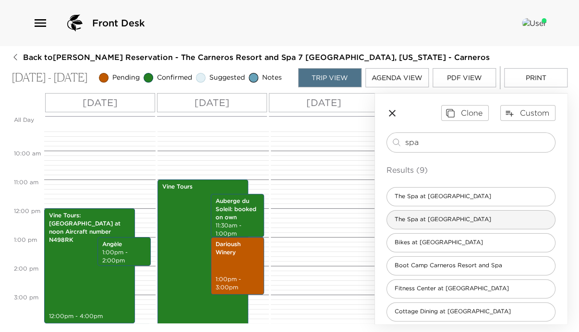
type input "spa"
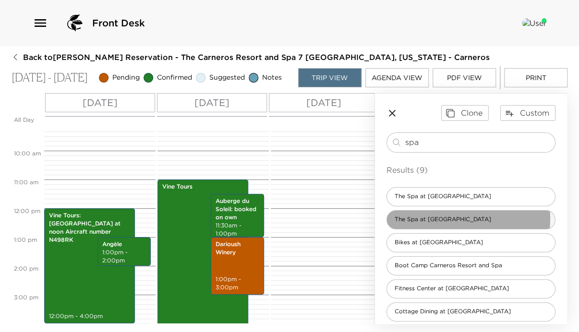
click at [450, 223] on span "The Spa at Carneros" at bounding box center [443, 220] width 112 height 8
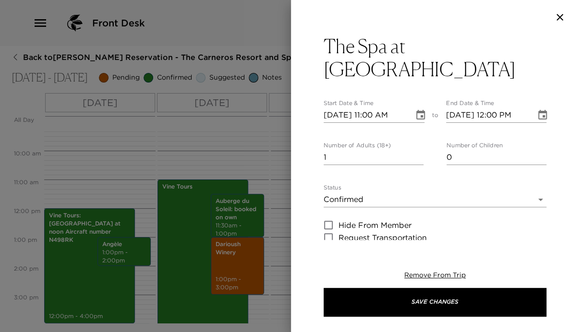
type textarea "Thank you for choosing The Spa at Carneros, where we invite you to relax and al…"
click at [416, 109] on icon "Choose date, selected date is Oct 12, 2025" at bounding box center [421, 115] width 12 height 12
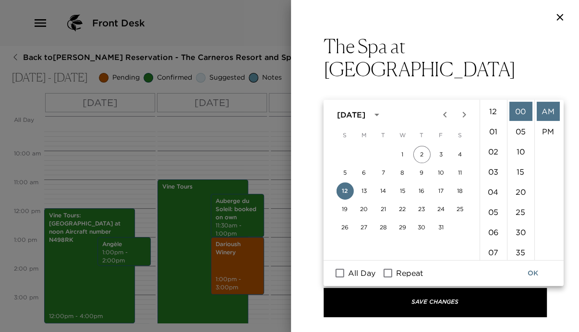
scroll to position [221, 0]
click at [382, 188] on button "14" at bounding box center [382, 190] width 17 height 17
type input "10/14/2025 11:00 AM"
type input "10/14/2025 12:00 PM"
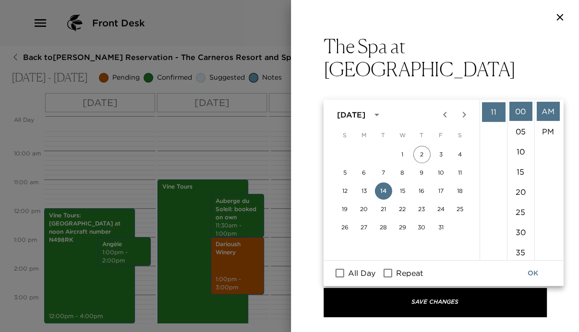
click at [371, 108] on input "10/14/2025 11:00 AM" at bounding box center [366, 115] width 84 height 15
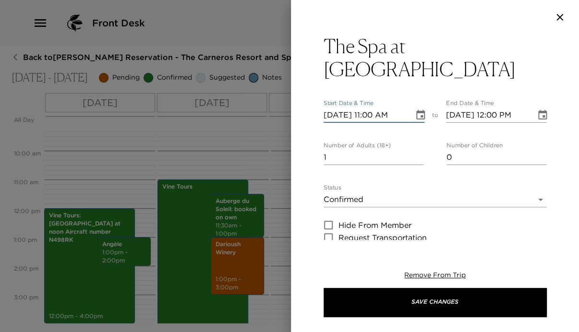
click at [371, 108] on input "10/14/2025 11:00 AM" at bounding box center [366, 115] width 84 height 15
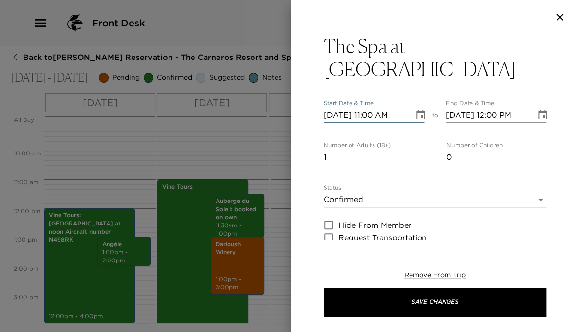
click at [372, 108] on input "10/14/2025 11:00 AM" at bounding box center [366, 115] width 84 height 15
type input "10/14/2025 09:00 AM"
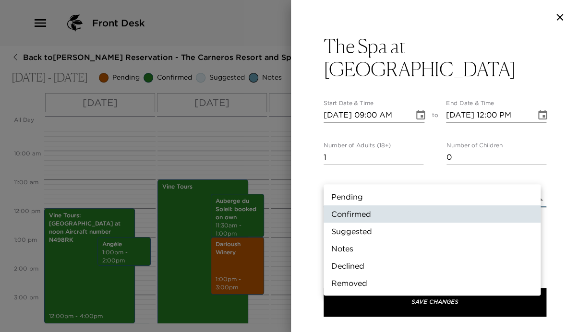
click at [357, 177] on body "Front Desk Back to Ruby Risi Reservation - The Carneros Resort and Spa 7 Napa, …" at bounding box center [289, 166] width 579 height 332
click at [359, 198] on li "Pending" at bounding box center [432, 196] width 217 height 17
type input "Pending"
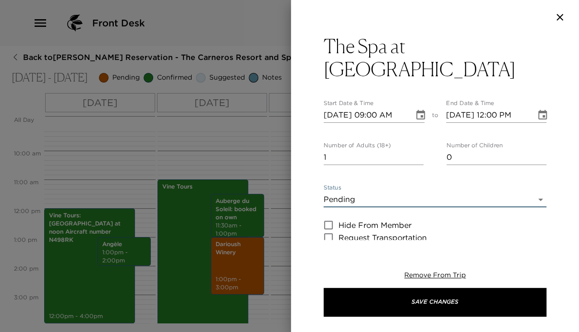
click at [492, 108] on input "10/14/2025 12:00 PM" at bounding box center [488, 115] width 84 height 15
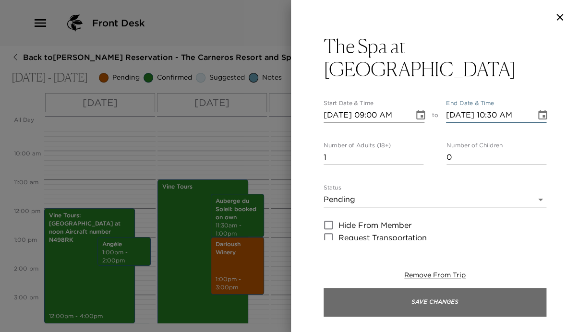
type input "10/14/2025 10:30 AM"
click at [465, 299] on button "Save Changes" at bounding box center [435, 302] width 223 height 29
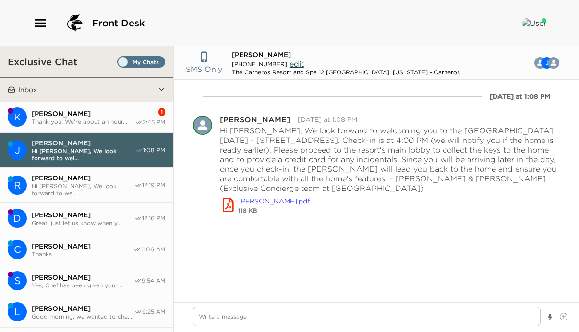
click at [102, 116] on span "Kristin Reilly" at bounding box center [83, 113] width 103 height 9
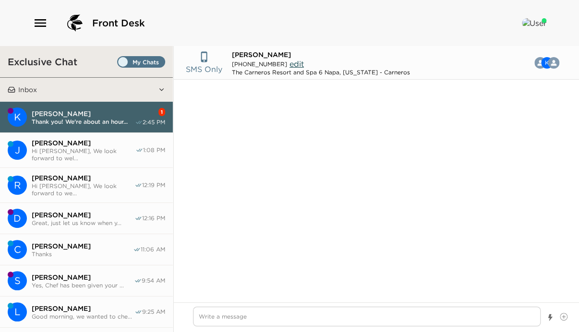
scroll to position [386, 0]
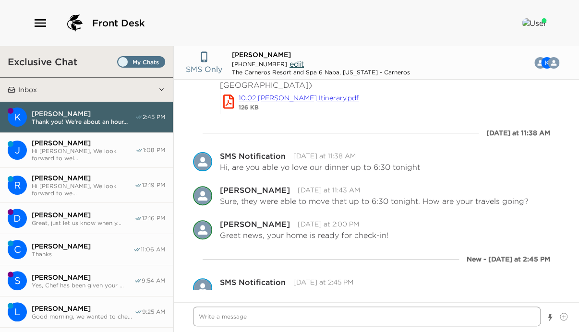
click at [263, 316] on textarea "Write a message" at bounding box center [367, 317] width 348 height 20
type textarea "x"
type textarea "G"
type textarea "x"
type textarea "Gr"
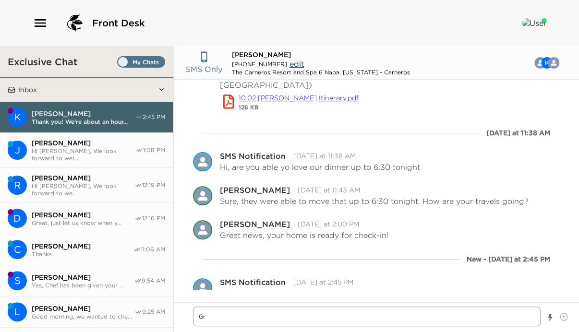
type textarea "x"
type textarea "Gre"
type textarea "x"
type textarea "Grea"
type textarea "x"
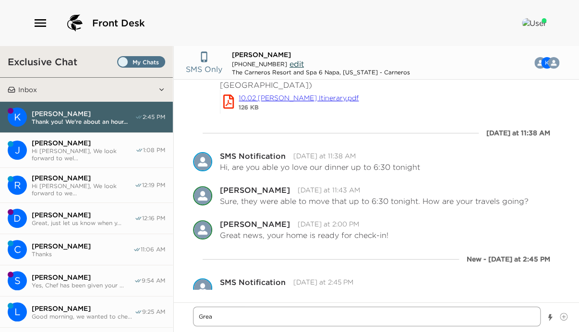
type textarea "Great"
type textarea "x"
type textarea "Great,"
type textarea "x"
type textarea "Great,"
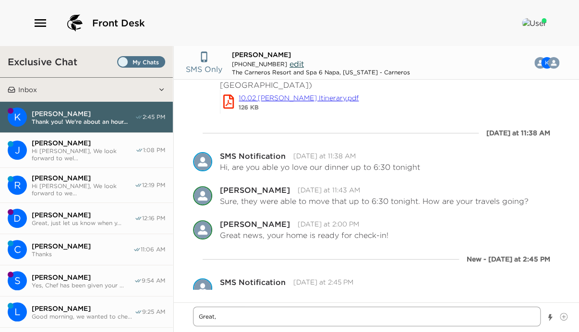
type textarea "x"
type textarea "Great, s"
type textarea "x"
type textarea "Great, se"
type textarea "x"
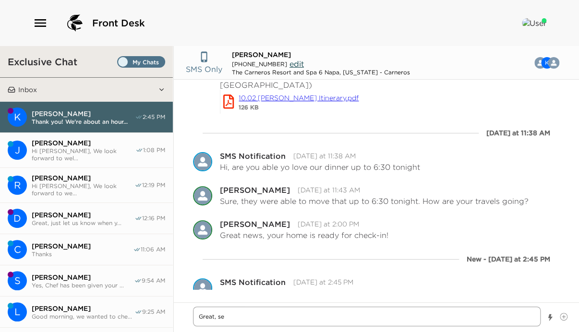
type textarea "Great, see"
type textarea "x"
type textarea "Great, see"
type textarea "x"
type textarea "Great, see y"
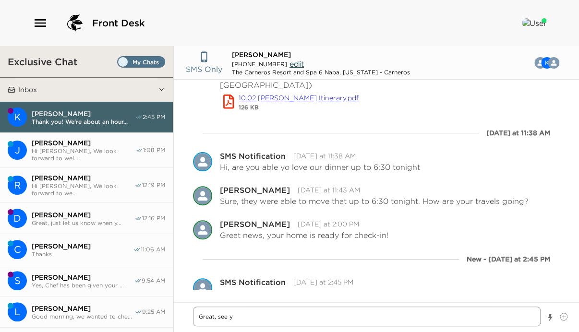
type textarea "x"
type textarea "Great, see yo"
type textarea "x"
type textarea "Great, see you"
type textarea "x"
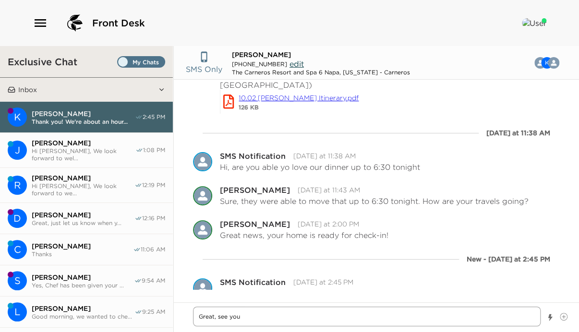
type textarea "Great, see you"
type textarea "x"
type textarea "Great, see you s"
type textarea "x"
type textarea "Great, see you so"
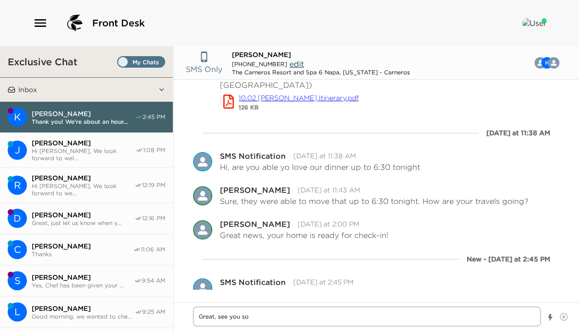
type textarea "x"
type textarea "Great, see you soo"
type textarea "x"
type textarea "Great, see you soon"
type textarea "x"
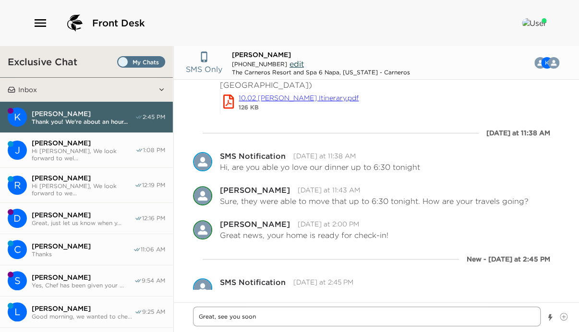
type textarea "Great, see you soon!"
type textarea "x"
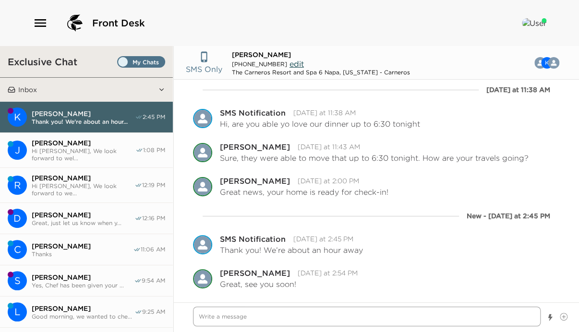
scroll to position [421, 0]
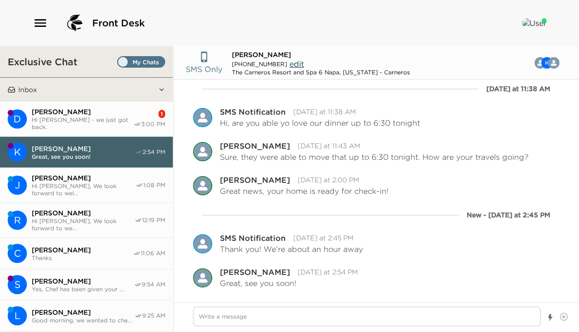
click at [113, 119] on span "Hi [PERSON_NAME] - we just got back." at bounding box center [83, 123] width 102 height 14
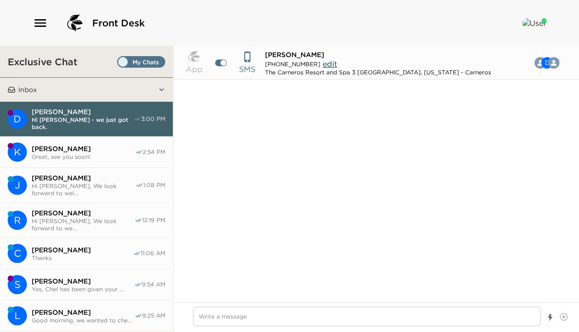
scroll to position [762, 0]
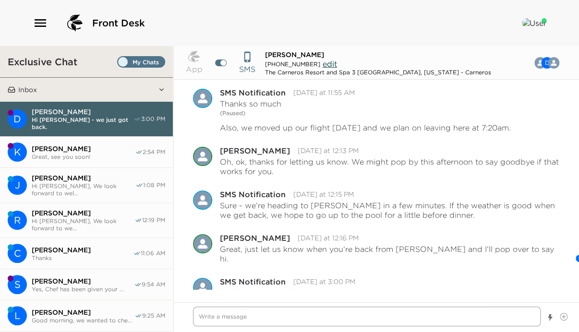
click at [284, 318] on textarea "Write a message" at bounding box center [367, 317] width 348 height 20
type textarea "x"
type textarea "B"
type textarea "x"
type textarea "Be"
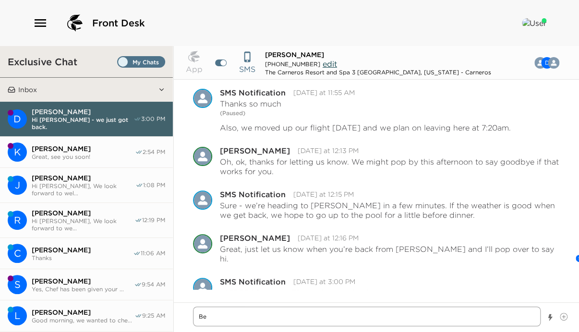
type textarea "x"
type textarea "Be"
type textarea "x"
type textarea "Be r"
type textarea "x"
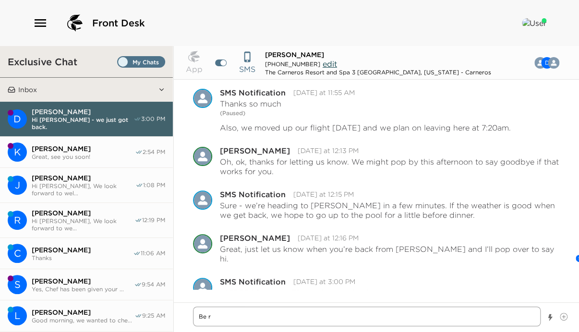
type textarea "Be ri"
type textarea "x"
type textarea "Be rig"
type textarea "x"
type textarea "Be righ"
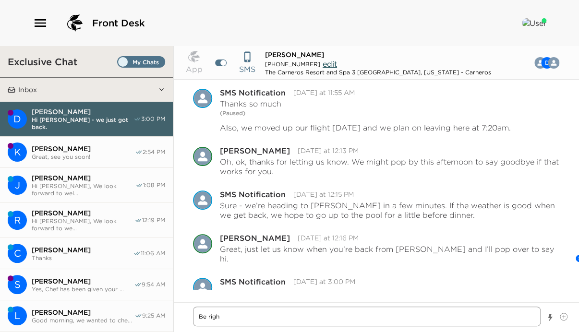
type textarea "x"
type textarea "Be right"
type textarea "x"
type textarea "Be right"
type textarea "x"
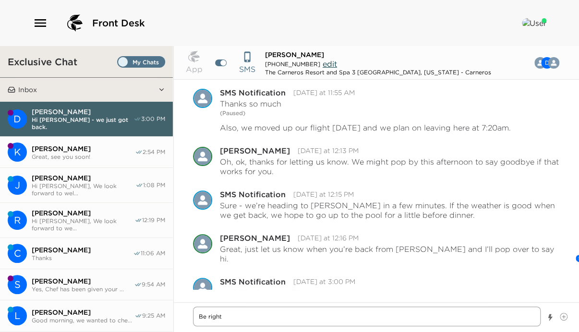
type textarea "Be right v"
type textarea "x"
type textarea "Be right ve"
type textarea "x"
type textarea "Be right v"
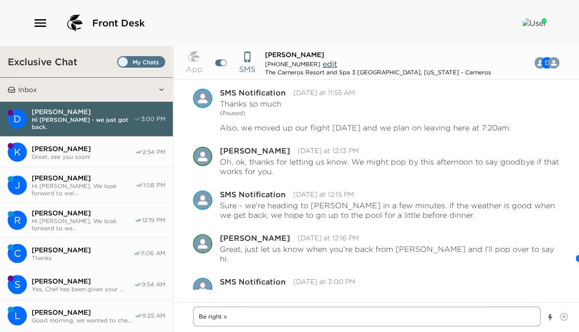
type textarea "x"
type textarea "Be right"
type textarea "x"
type textarea "Be right o"
type textarea "x"
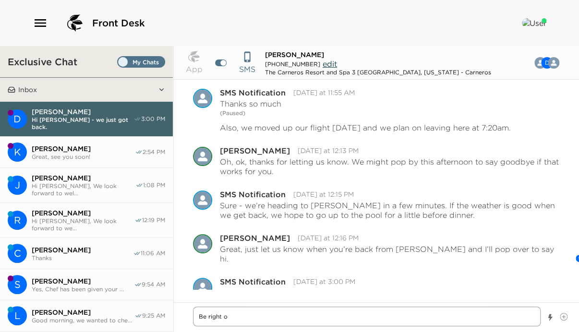
type textarea "Be right ov"
type textarea "x"
type textarea "Be right ovr"
type textarea "x"
type textarea "Be right ov"
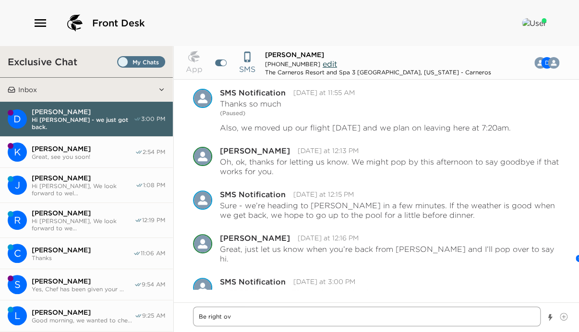
type textarea "x"
type textarea "Be right o"
type textarea "x"
type textarea "Be right ov"
type textarea "x"
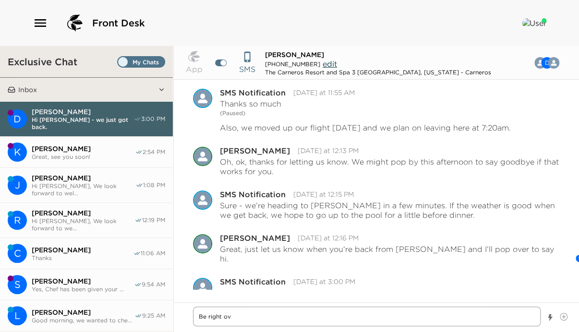
type textarea "Be right ove"
type textarea "x"
type textarea "Be right over"
type textarea "x"
type textarea "Be right over!"
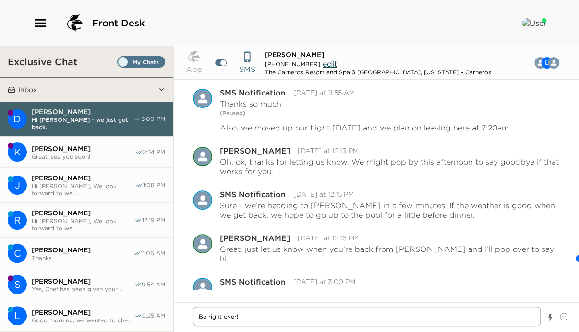
type textarea "x"
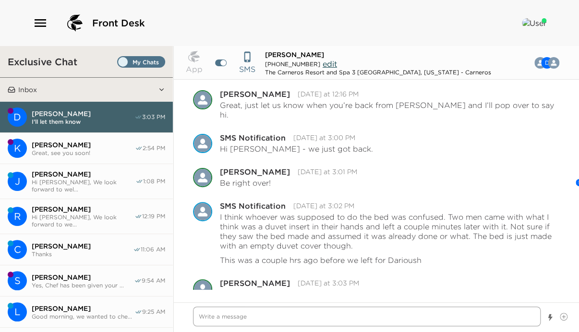
scroll to position [907, 0]
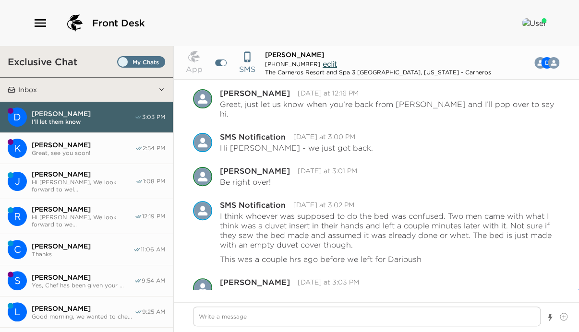
type textarea "x"
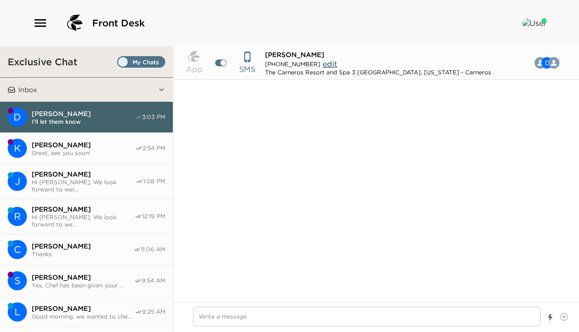
scroll to position [907, 0]
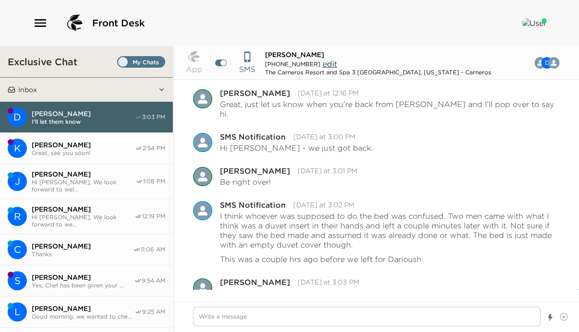
click at [60, 142] on span "[PERSON_NAME]" at bounding box center [83, 145] width 103 height 9
type textarea "x"
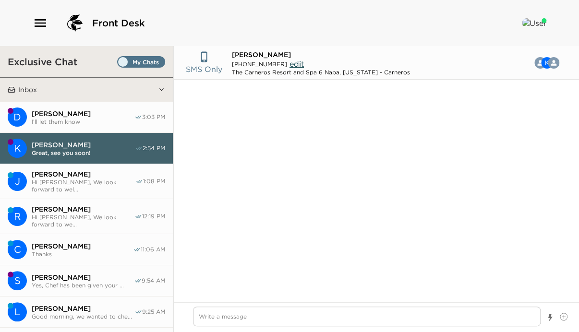
scroll to position [396, 0]
